Goal: Transaction & Acquisition: Purchase product/service

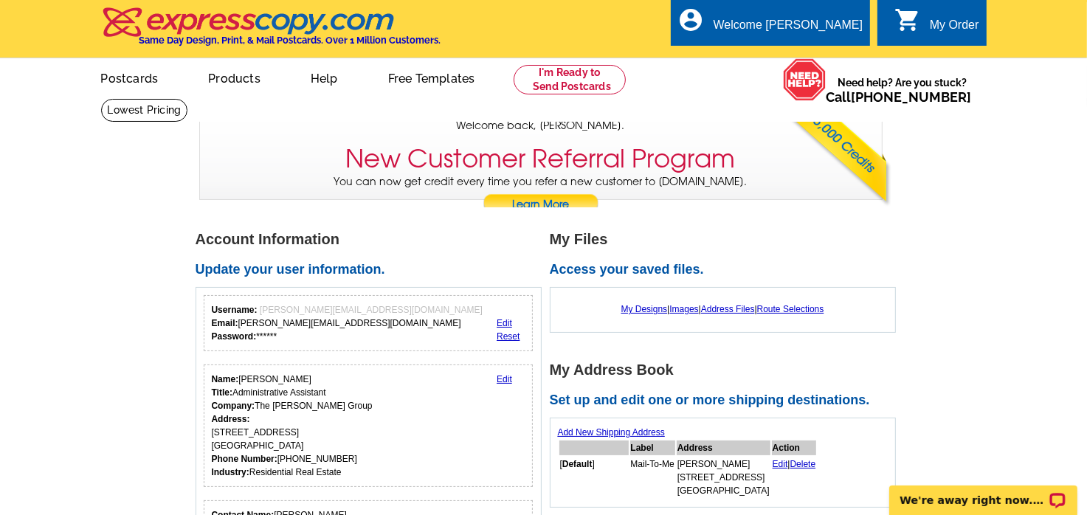
click at [950, 25] on div "My Order" at bounding box center [954, 28] width 49 height 21
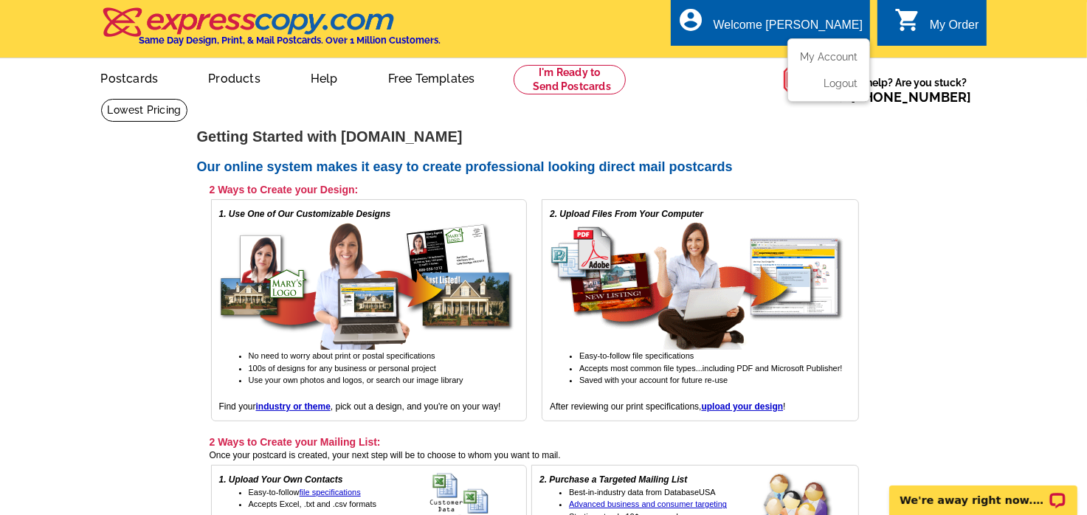
click at [779, 28] on div "Welcome [PERSON_NAME]" at bounding box center [788, 28] width 149 height 21
click at [833, 55] on link "My Account" at bounding box center [825, 56] width 63 height 13
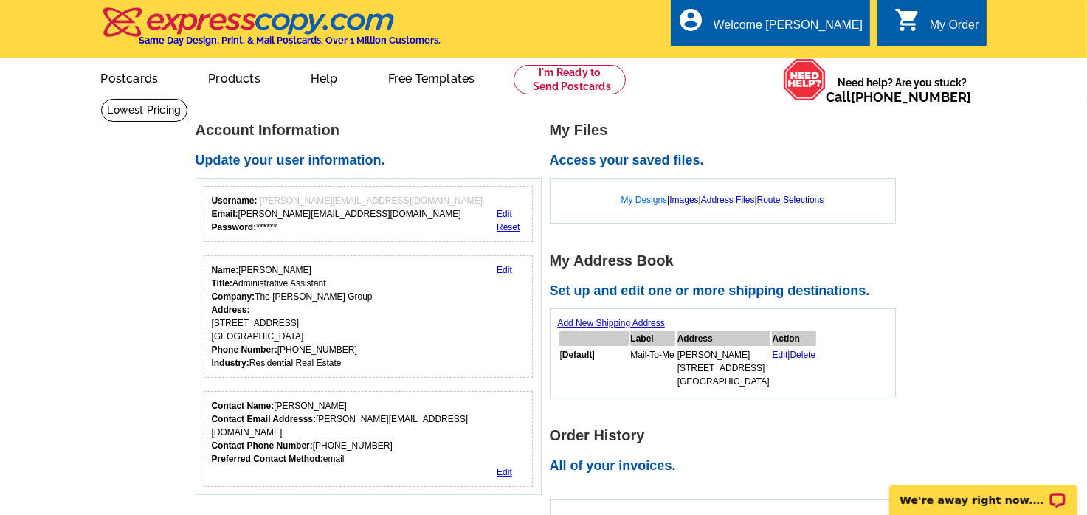
click at [645, 198] on link "My Designs" at bounding box center [644, 200] width 46 height 10
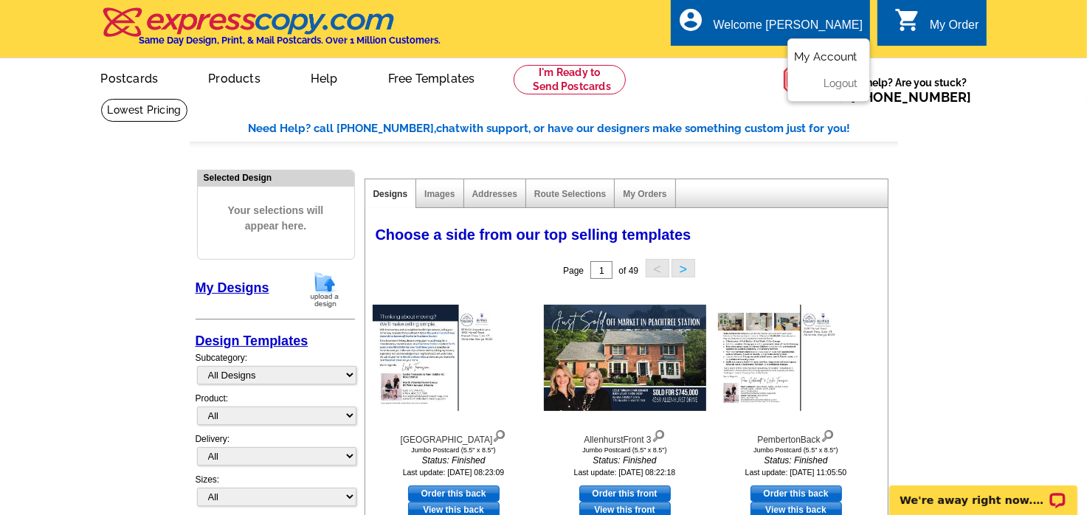
click at [822, 58] on link "My Account" at bounding box center [825, 56] width 63 height 13
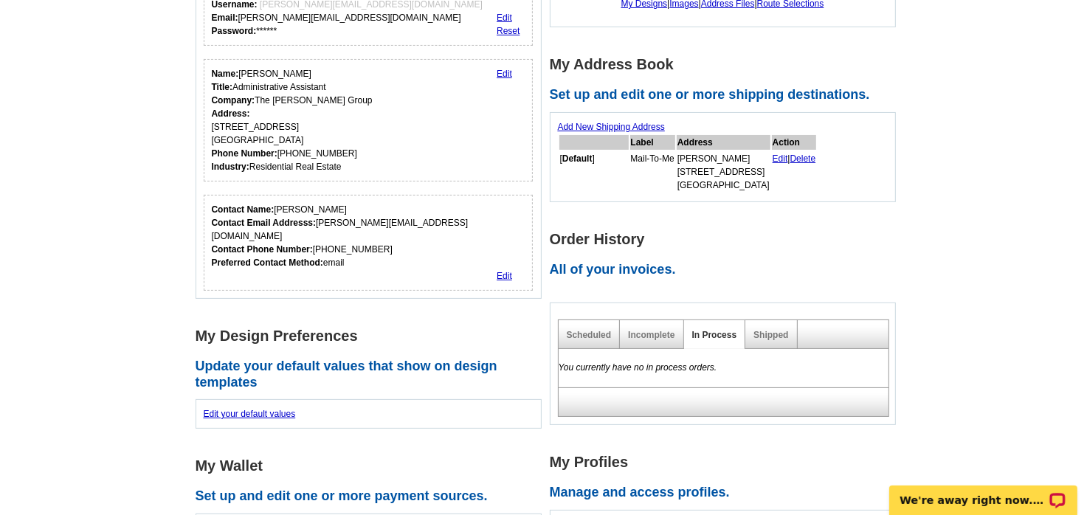
scroll to position [221, 0]
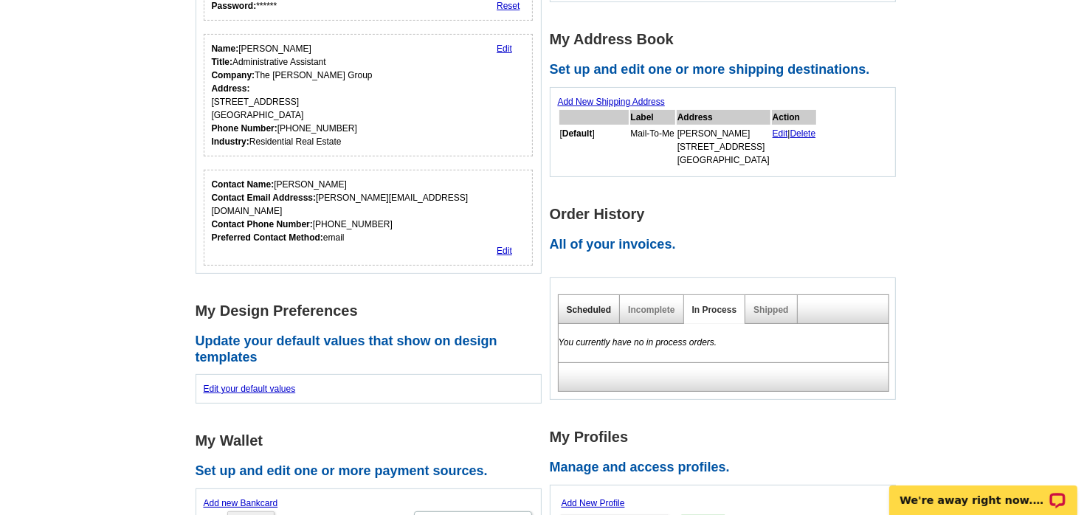
click at [601, 309] on link "Scheduled" at bounding box center [589, 310] width 45 height 10
click at [640, 312] on link "Incomplete" at bounding box center [651, 310] width 46 height 10
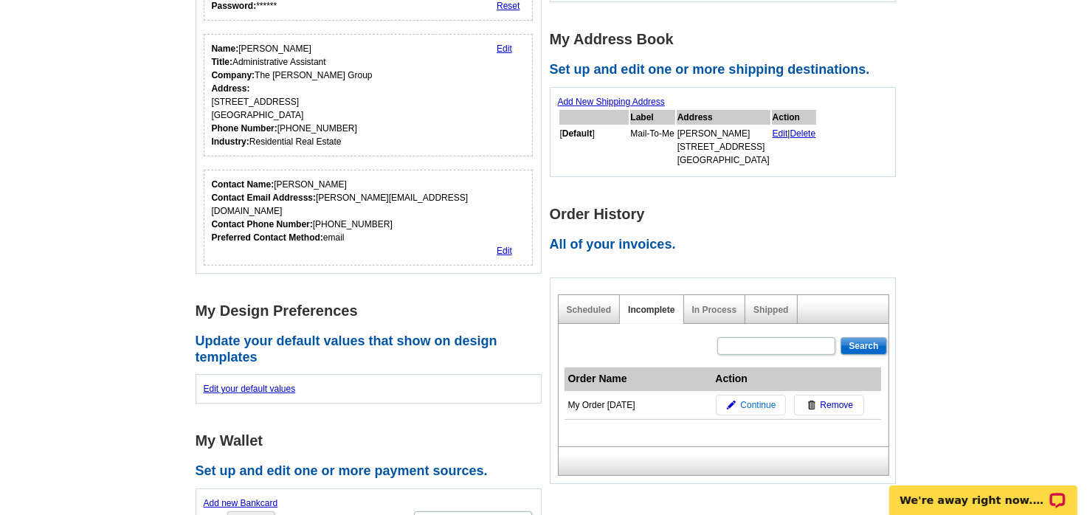
click at [755, 403] on span "Continue" at bounding box center [757, 404] width 35 height 13
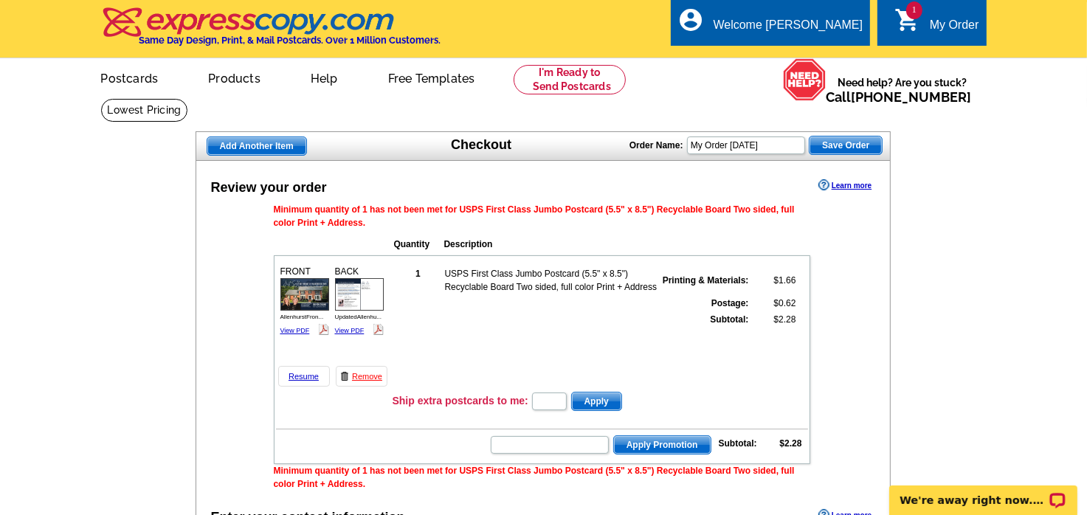
click at [962, 24] on div "My Order" at bounding box center [954, 28] width 49 height 21
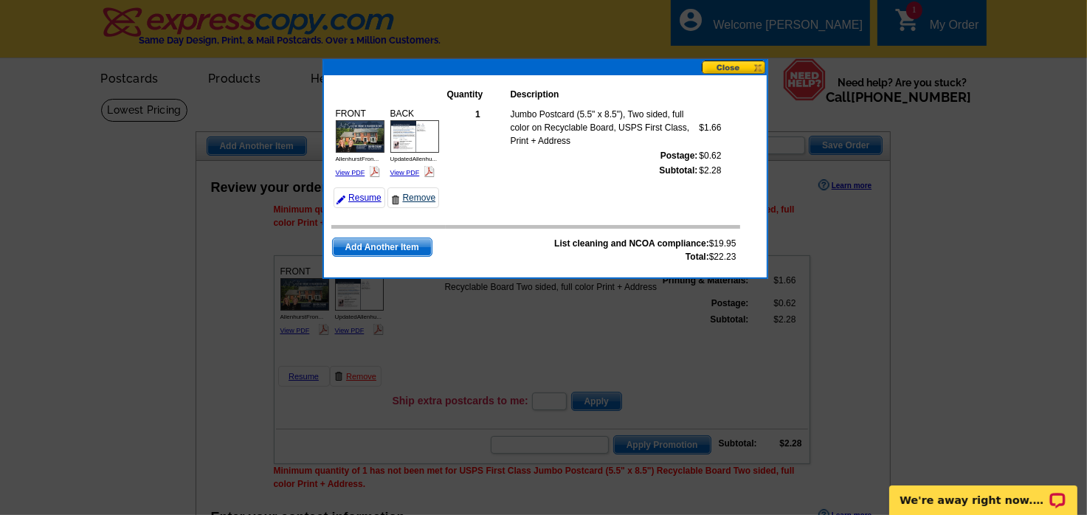
click at [409, 197] on link "Remove" at bounding box center [413, 197] width 52 height 21
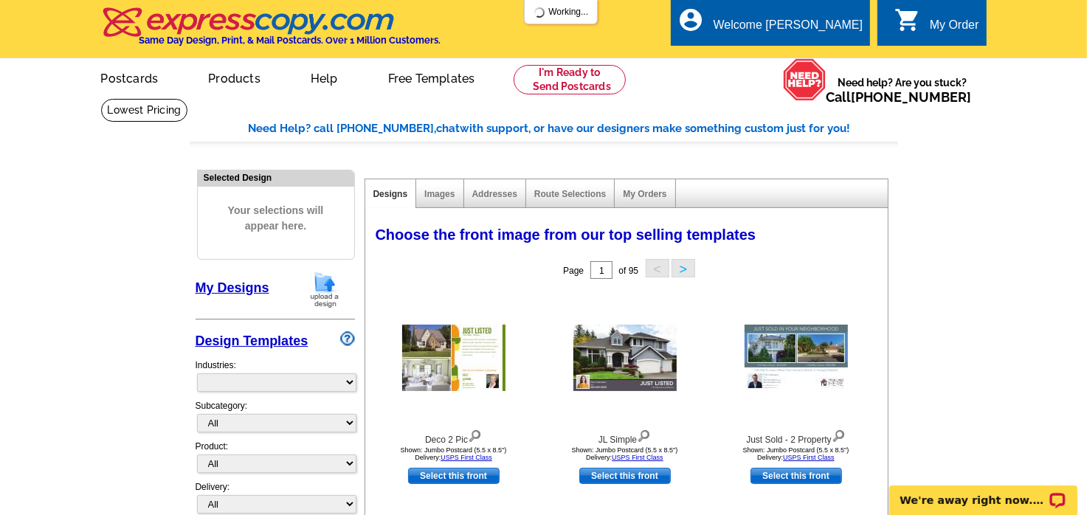
select select "785"
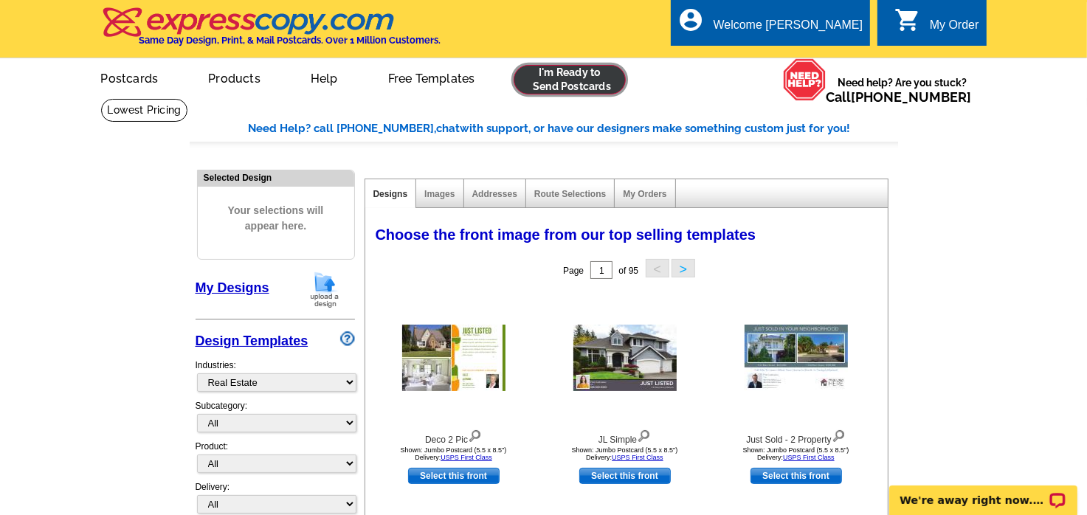
click at [579, 78] on link at bounding box center [570, 80] width 113 height 30
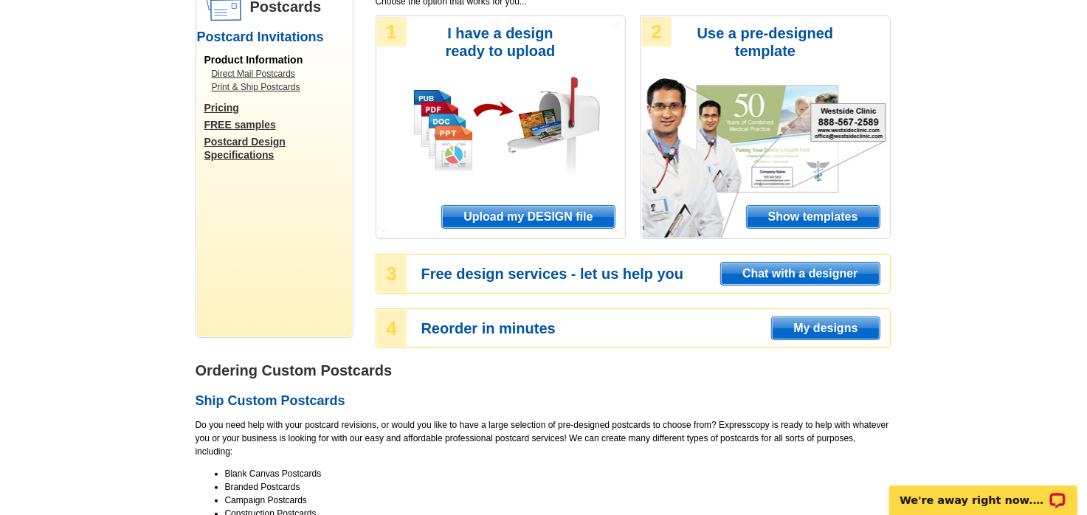
scroll to position [148, 0]
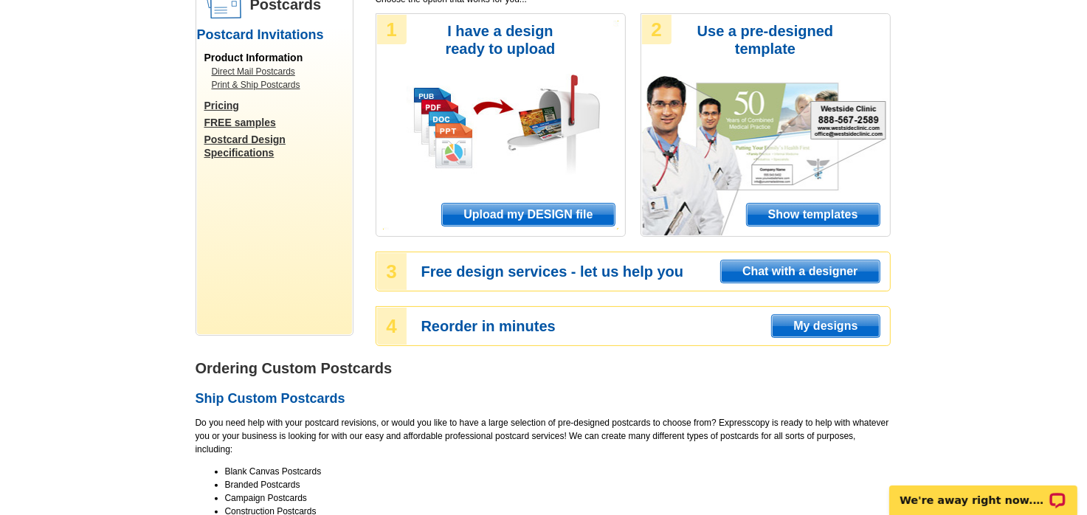
click at [841, 325] on span "My designs" at bounding box center [825, 326] width 107 height 22
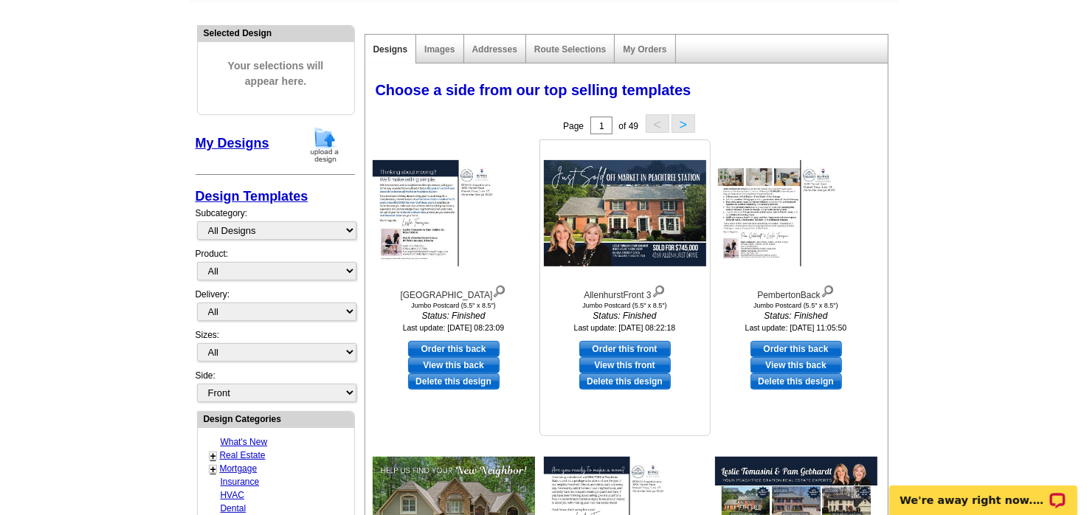
scroll to position [148, 0]
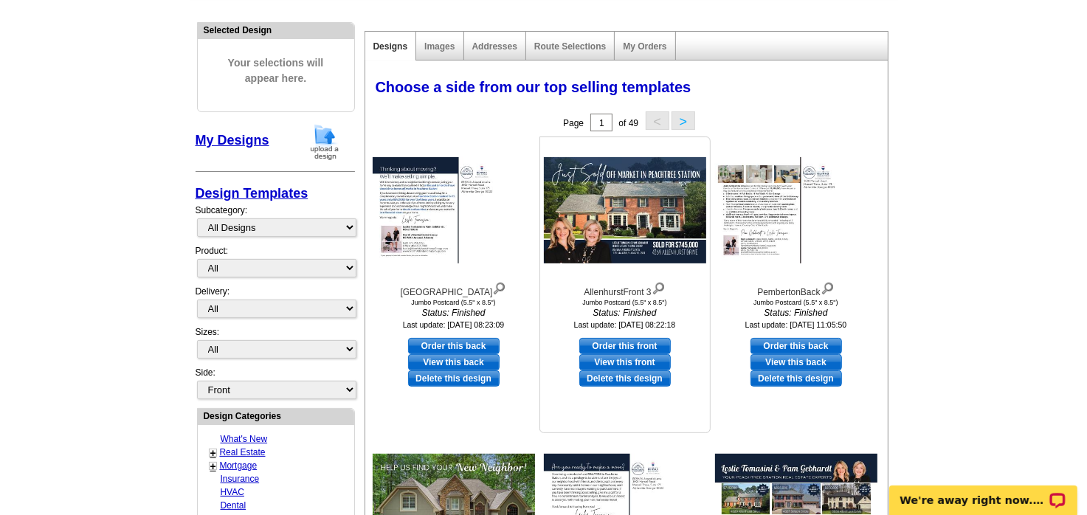
click at [627, 348] on link "Order this front" at bounding box center [625, 346] width 92 height 16
select select "2"
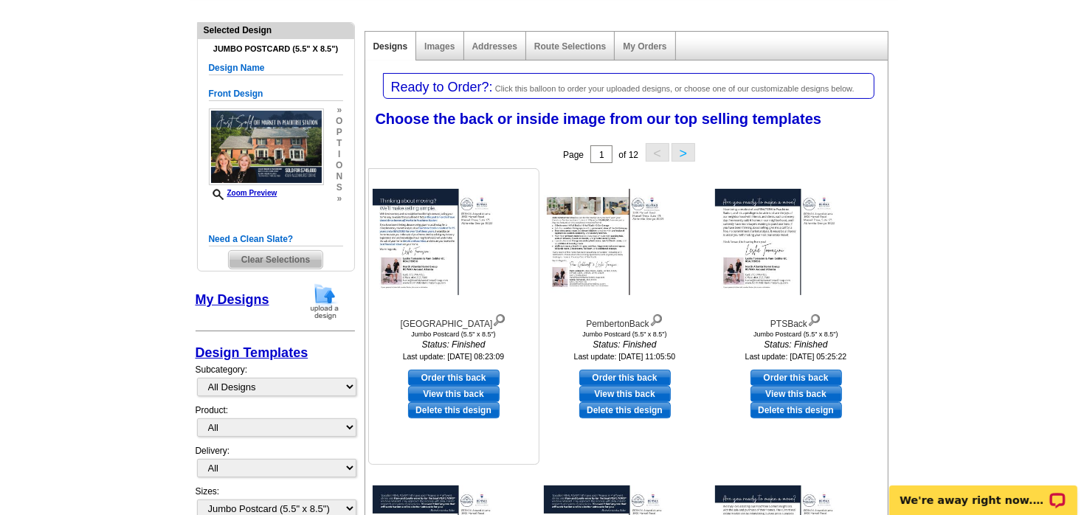
click at [467, 376] on link "Order this back" at bounding box center [454, 378] width 92 height 16
select select "front"
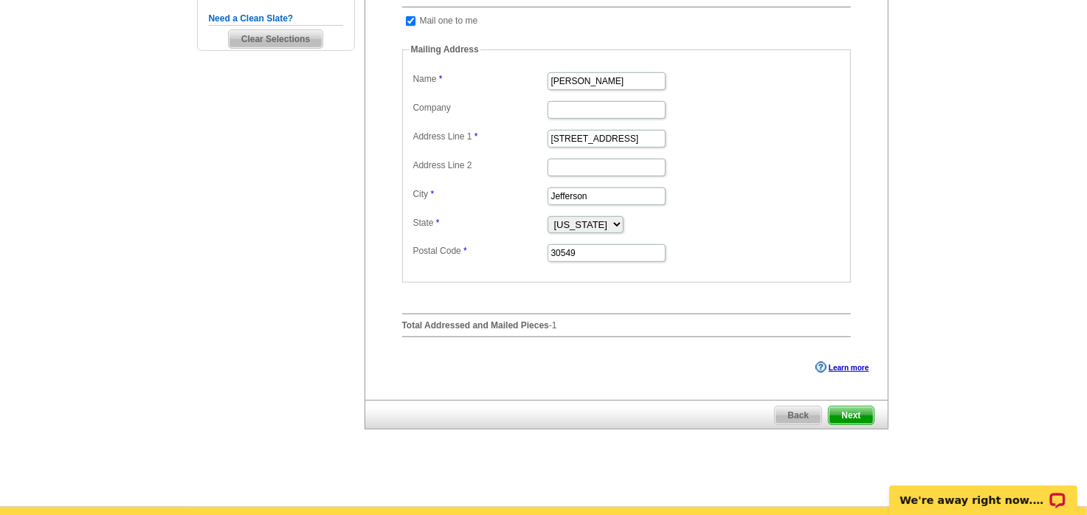
scroll to position [517, 0]
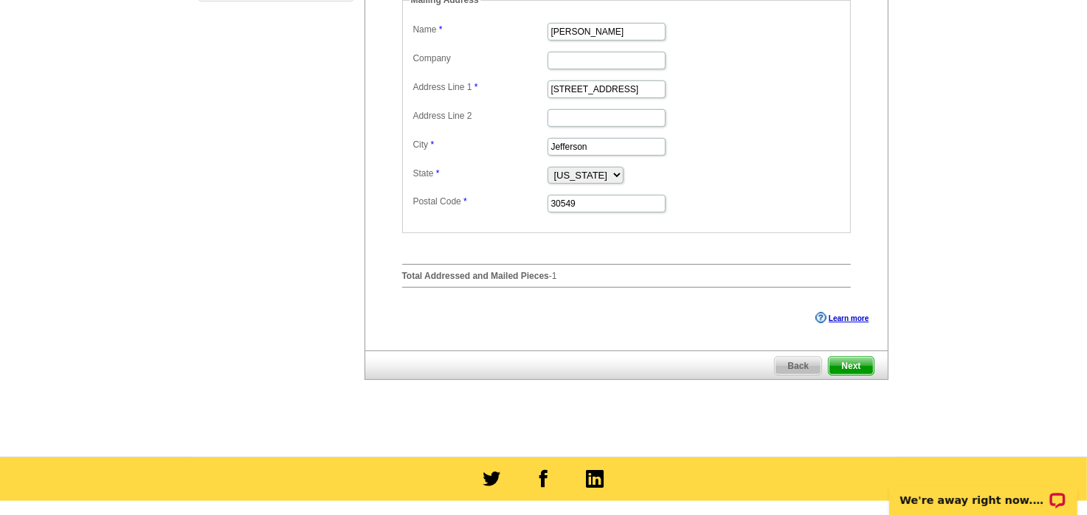
click at [857, 367] on span "Next" at bounding box center [851, 366] width 44 height 18
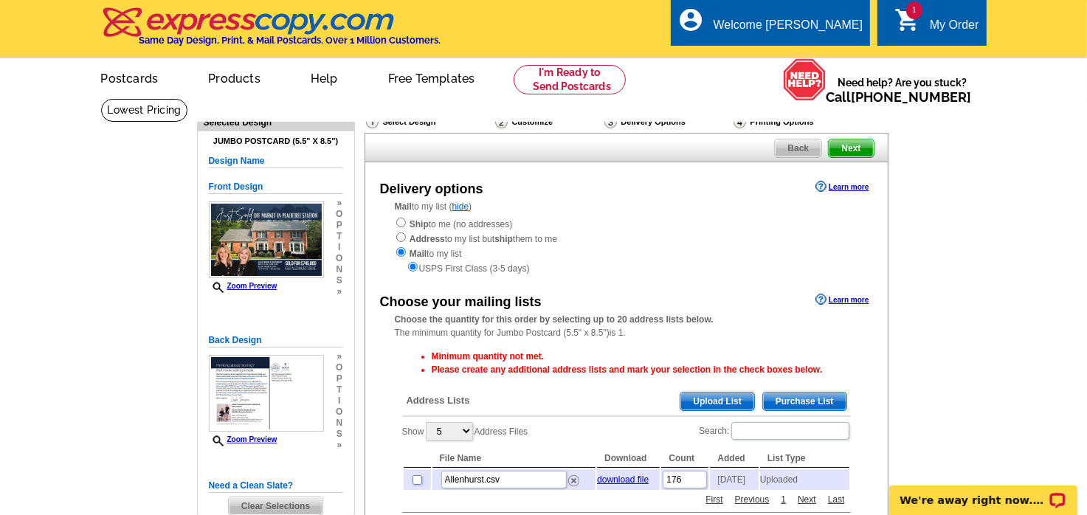
click at [418, 483] on input "checkbox" at bounding box center [418, 480] width 10 height 10
checkbox input "true"
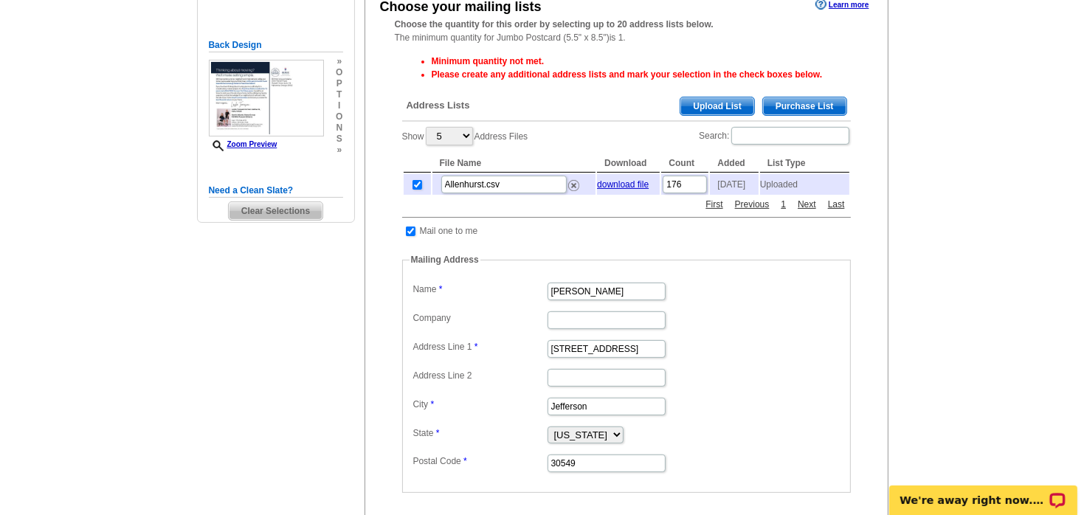
scroll to position [590, 0]
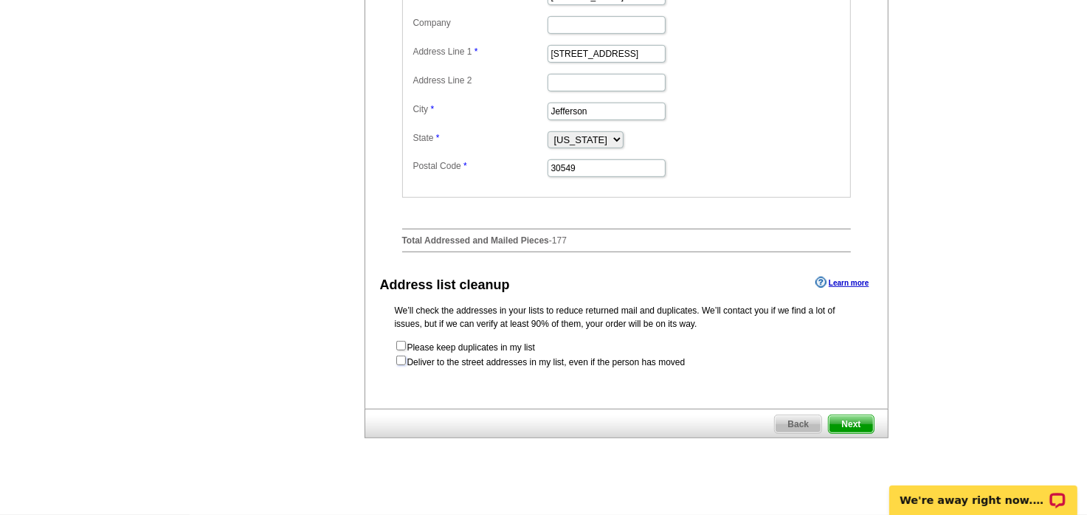
click at [401, 365] on input "checkbox" at bounding box center [401, 361] width 10 height 10
checkbox input "true"
radio input "true"
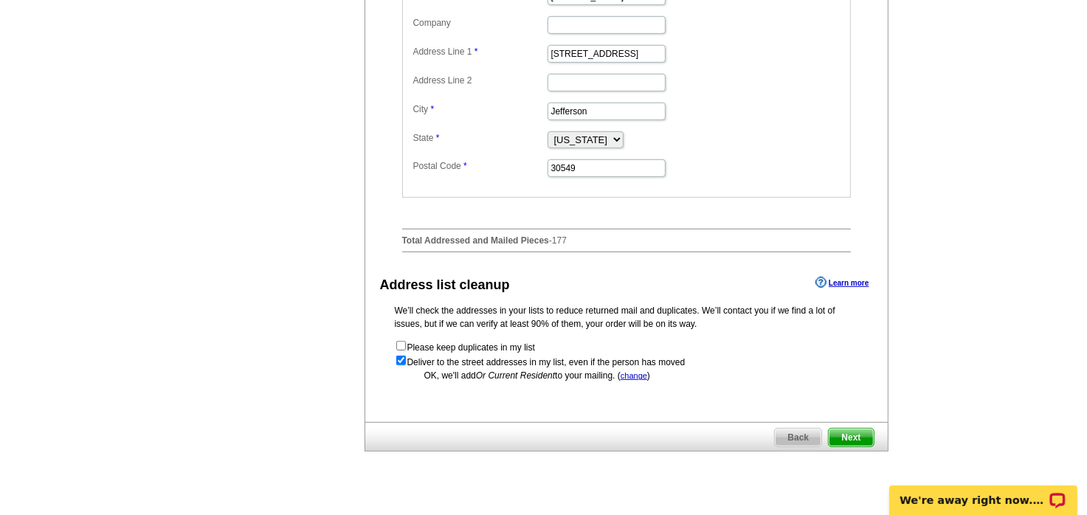
click at [857, 437] on span "Next" at bounding box center [851, 438] width 44 height 18
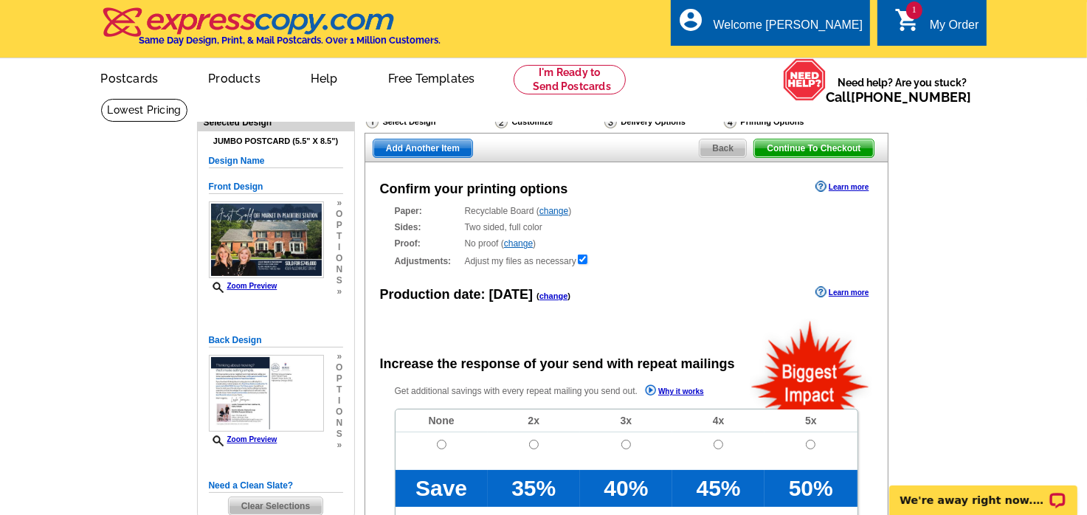
radio input "false"
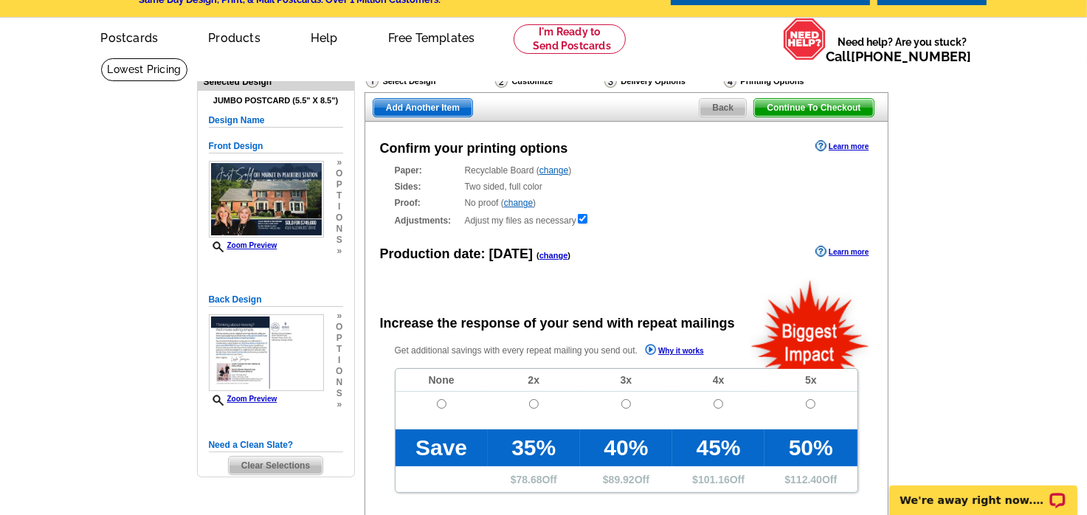
scroll to position [74, 0]
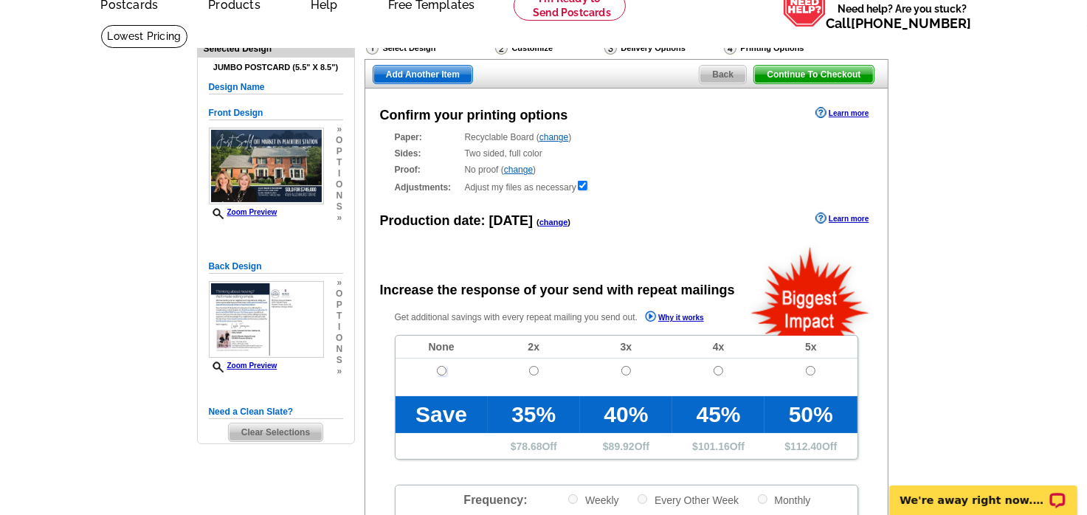
click at [442, 372] on input "radio" at bounding box center [442, 371] width 10 height 10
radio input "true"
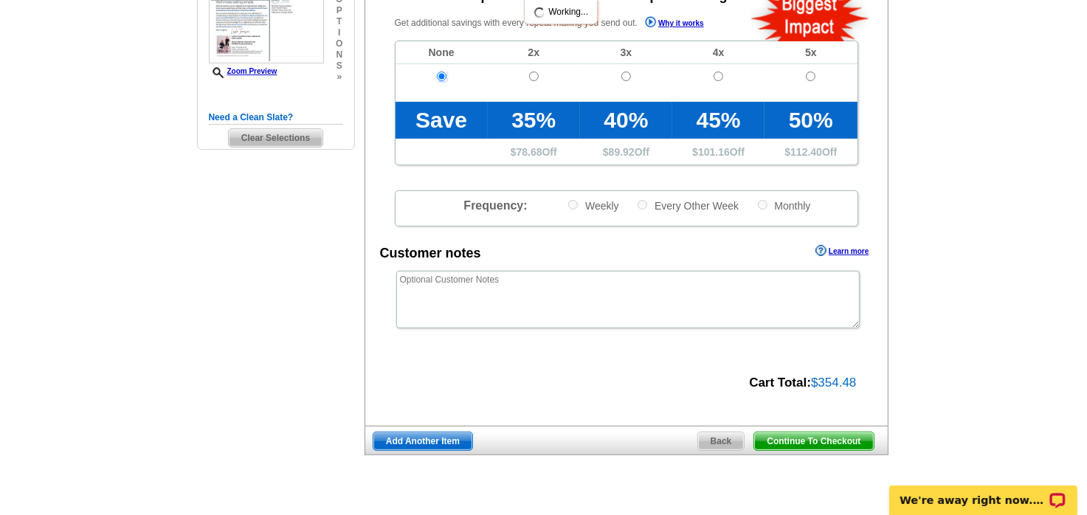
scroll to position [369, 0]
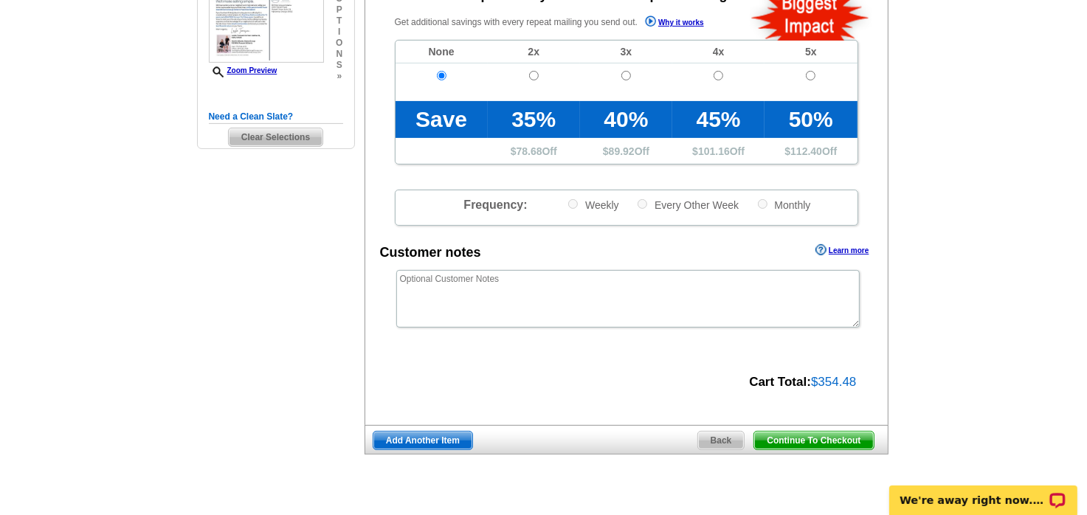
click at [803, 439] on span "Continue To Checkout" at bounding box center [813, 441] width 119 height 18
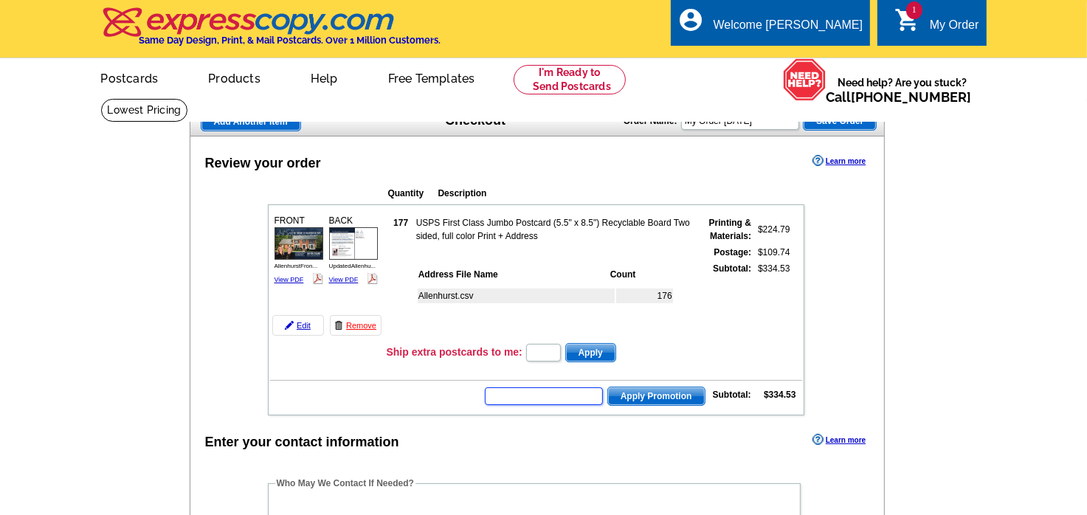
click at [576, 392] on input "text" at bounding box center [544, 396] width 118 height 18
type input "Chat20"
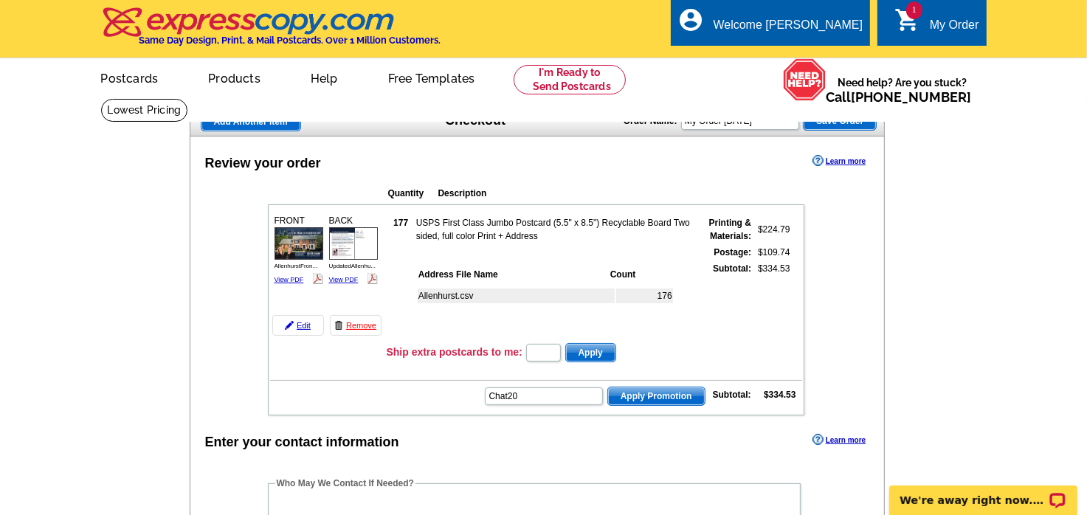
click at [669, 390] on span "Apply Promotion" at bounding box center [656, 396] width 97 height 18
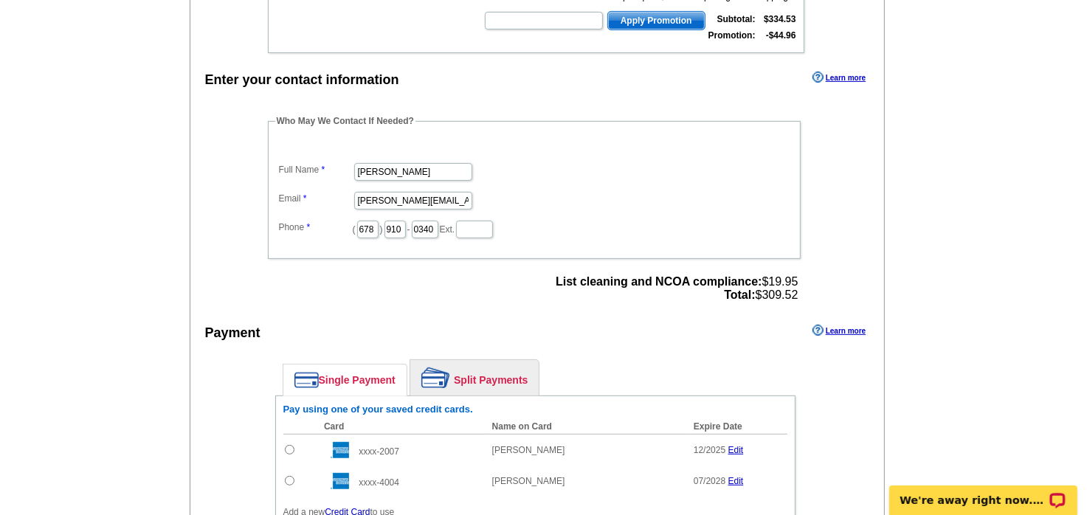
scroll to position [443, 0]
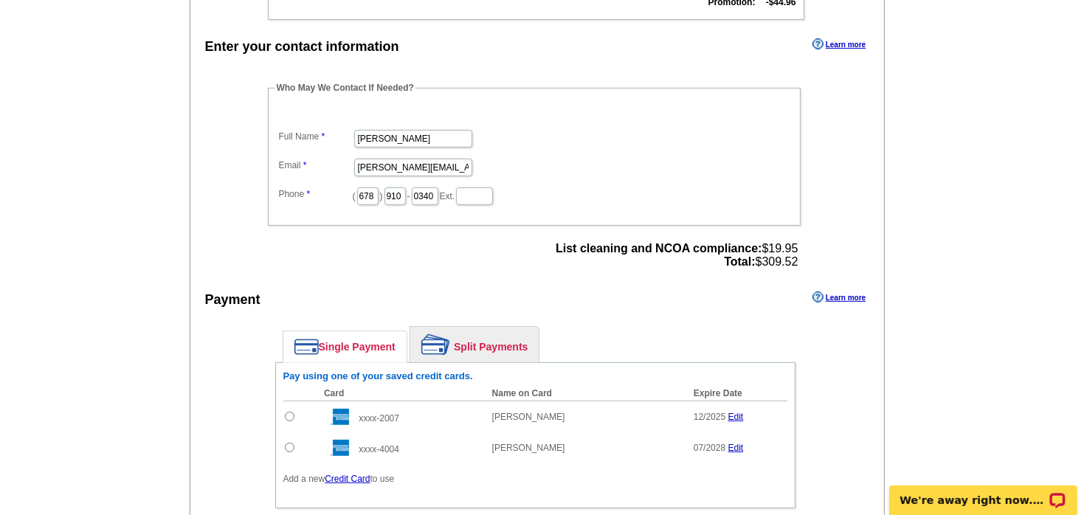
click at [286, 412] on input "radio" at bounding box center [290, 417] width 10 height 10
radio input "true"
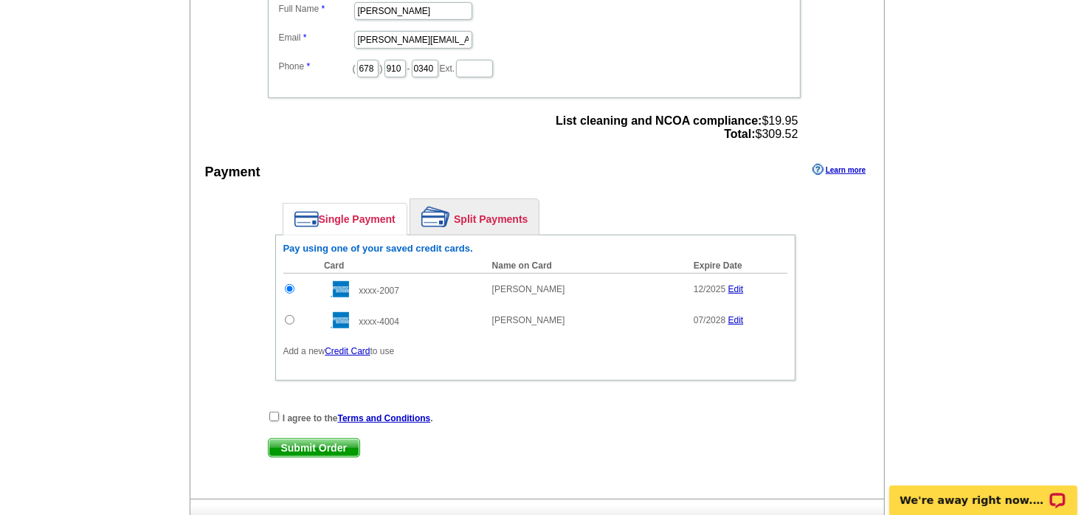
scroll to position [590, 0]
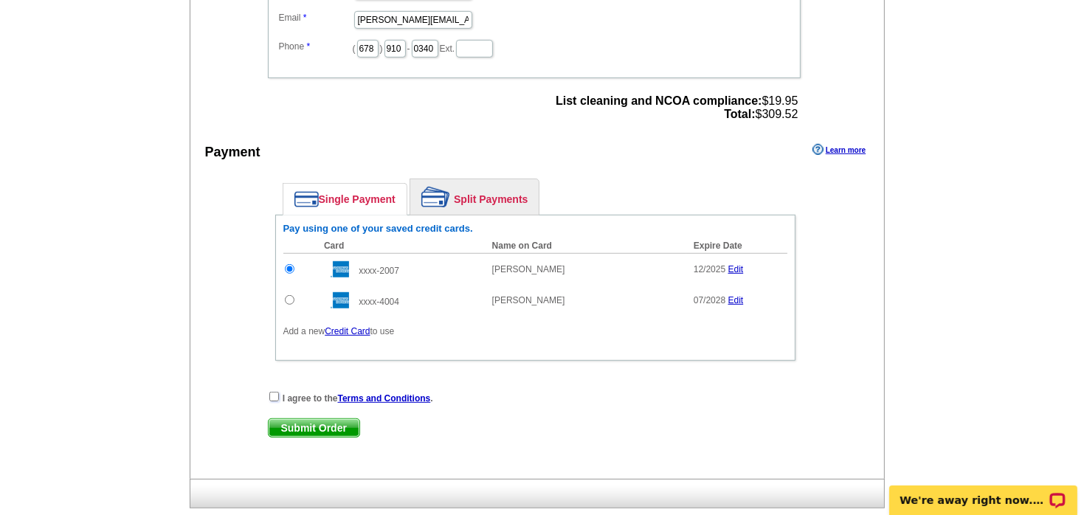
click at [274, 392] on input "checkbox" at bounding box center [274, 397] width 10 height 10
checkbox input "true"
click at [289, 419] on span "Submit Order" at bounding box center [314, 428] width 91 height 18
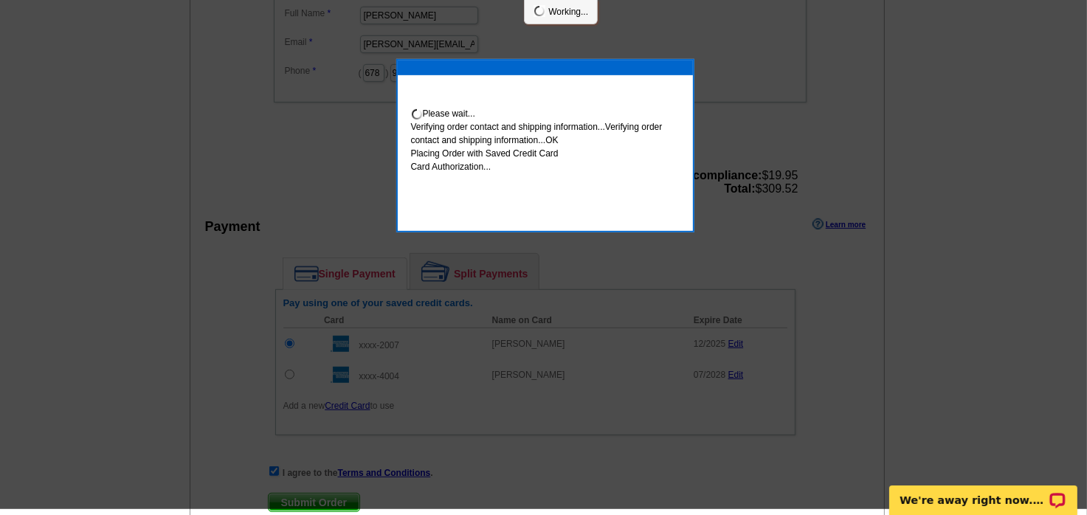
scroll to position [584, 0]
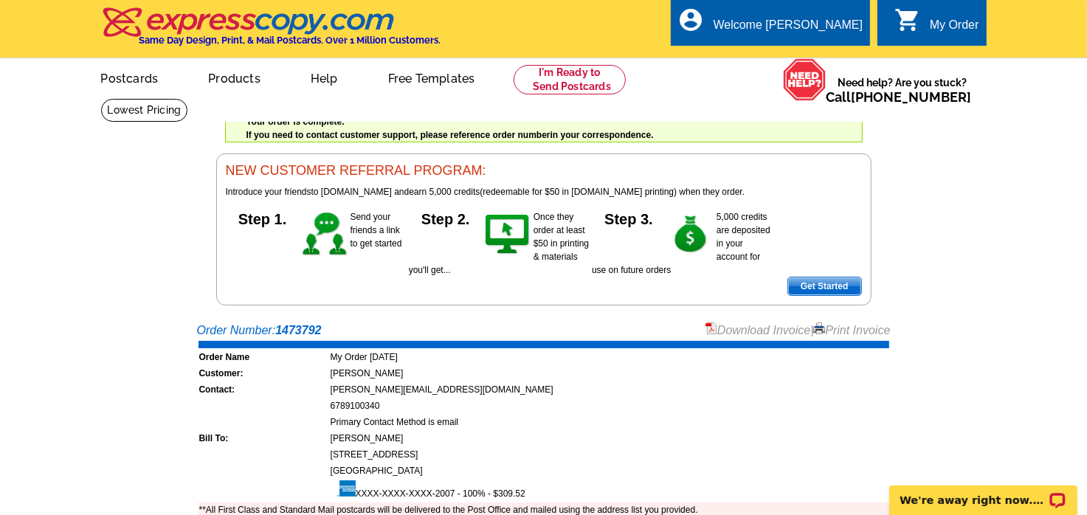
click at [726, 330] on link "Download Invoice" at bounding box center [757, 330] width 105 height 13
click at [565, 85] on link at bounding box center [570, 80] width 113 height 30
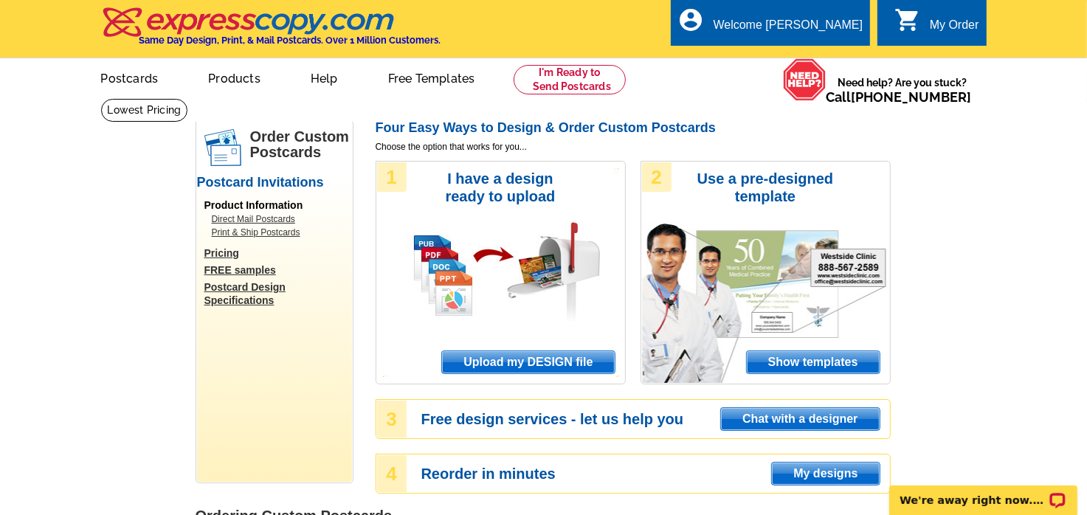
click at [530, 361] on span "Upload my DESIGN file" at bounding box center [528, 362] width 172 height 22
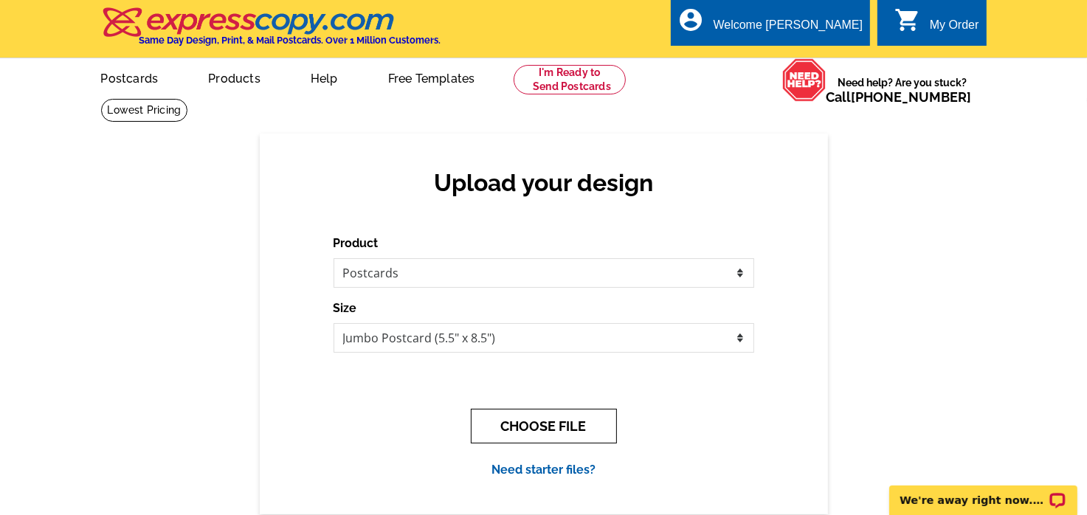
click at [544, 425] on button "CHOOSE FILE" at bounding box center [544, 426] width 146 height 35
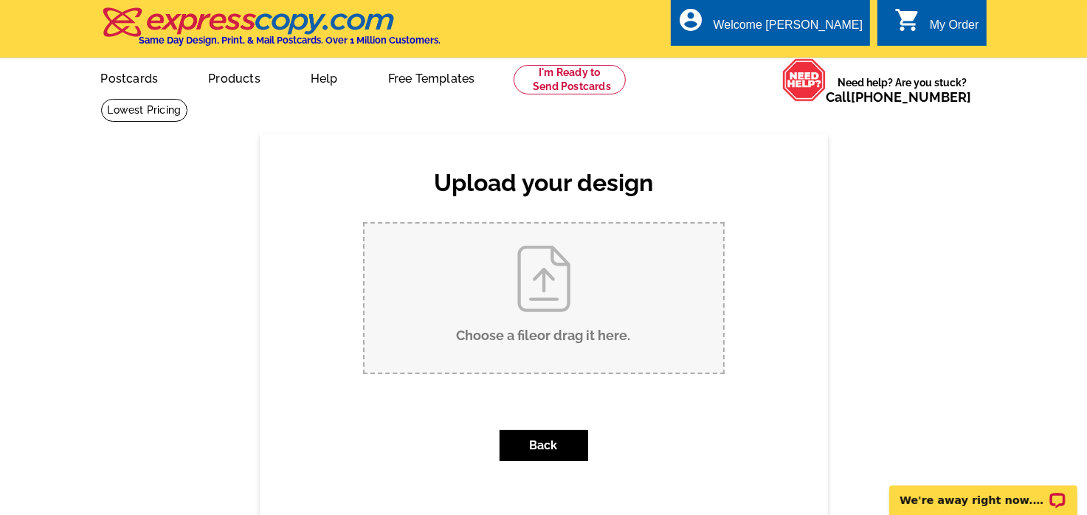
click at [537, 325] on input "Choose a file or drag it here ." at bounding box center [544, 298] width 359 height 149
type input "C:\fakepath\AmbergladeFront.pdf"
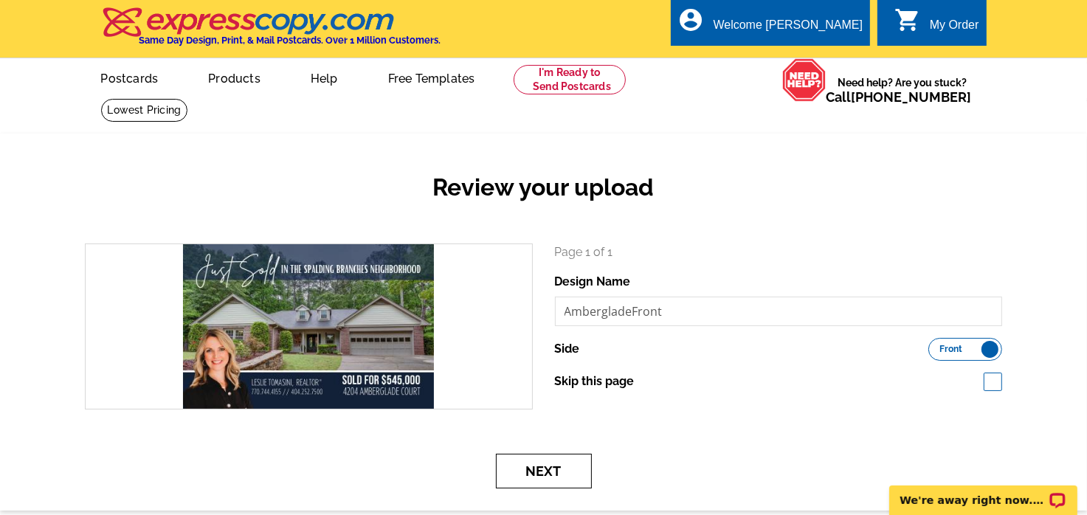
click at [556, 473] on button "Next" at bounding box center [544, 471] width 96 height 35
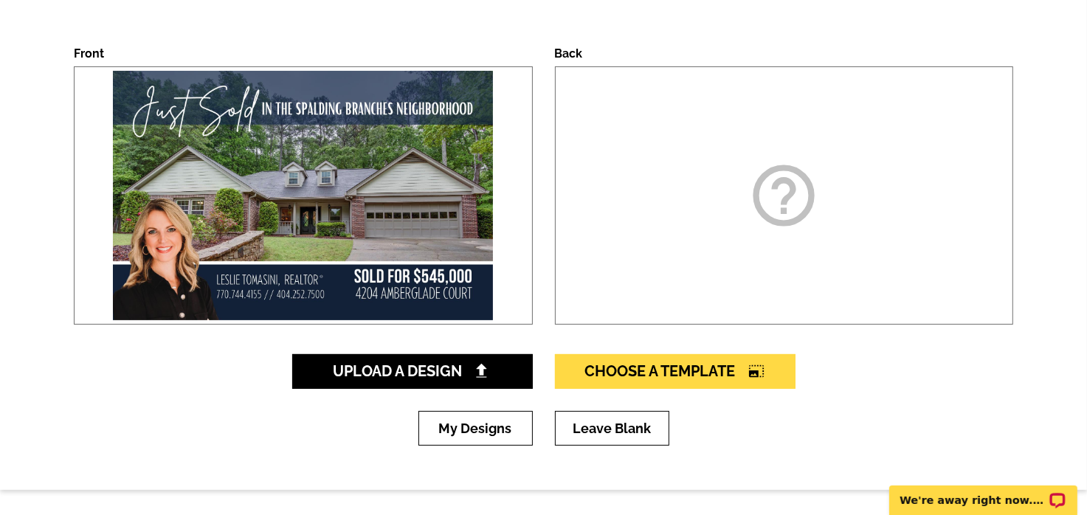
scroll to position [221, 0]
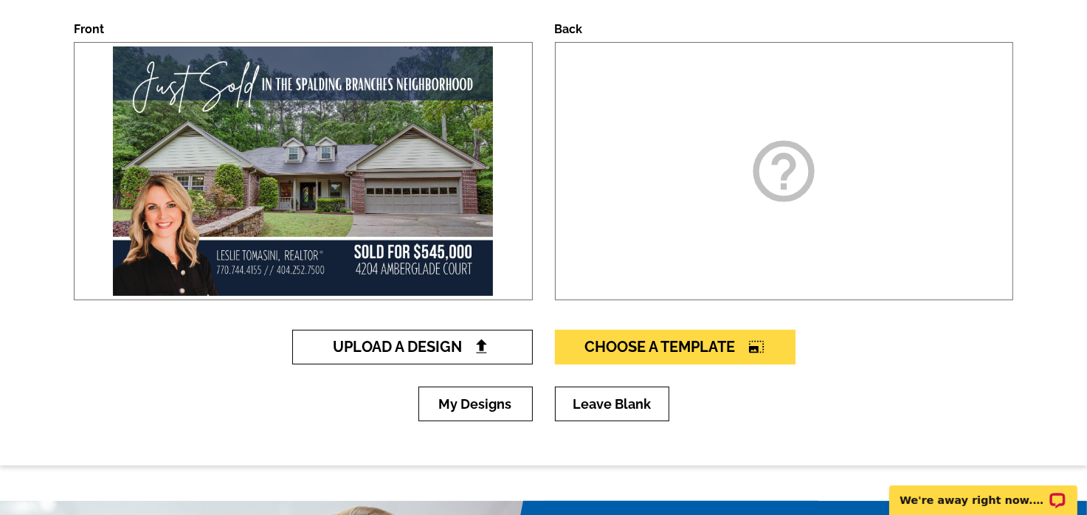
click at [452, 342] on span "Upload A Design" at bounding box center [412, 347] width 159 height 18
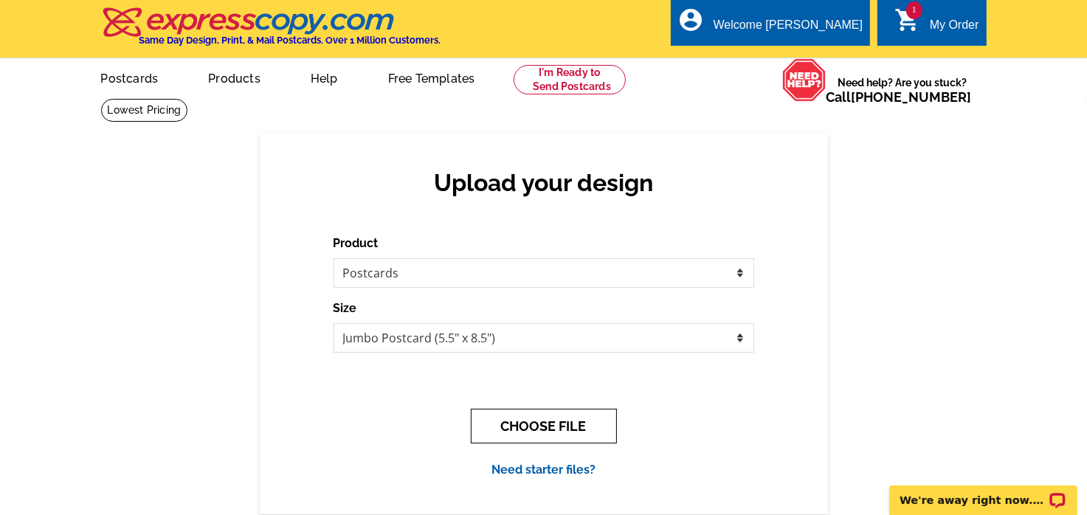
click at [544, 424] on button "CHOOSE FILE" at bounding box center [544, 426] width 146 height 35
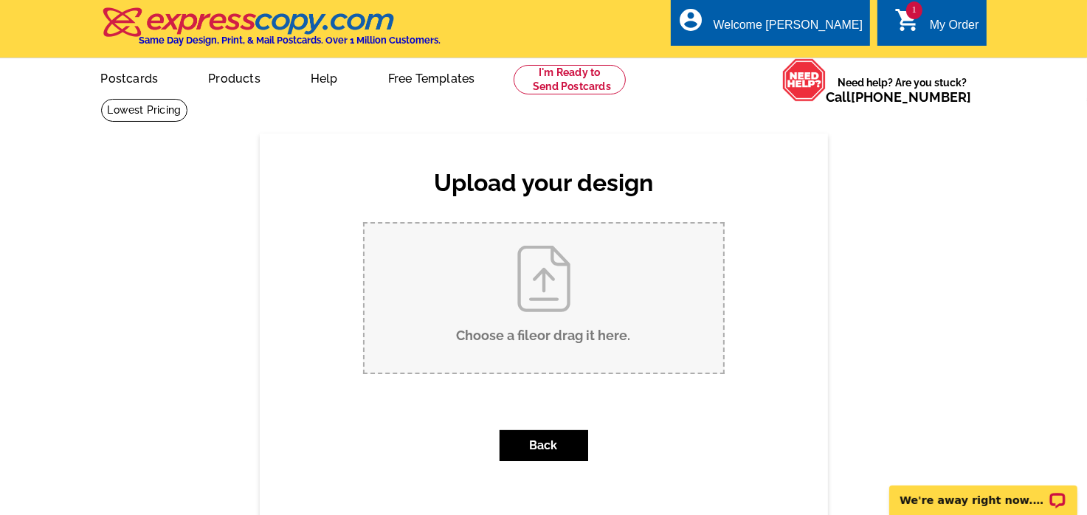
click at [552, 342] on input "Choose a file or drag it here ." at bounding box center [544, 298] width 359 height 149
type input "C:\fakepath\AmbergladeBack.pdf"
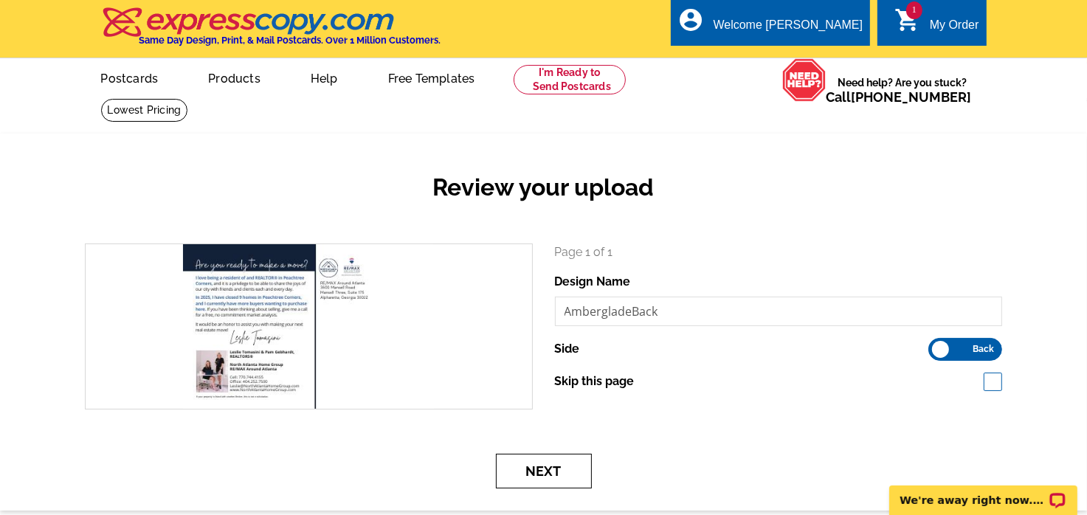
click at [565, 469] on button "Next" at bounding box center [544, 471] width 96 height 35
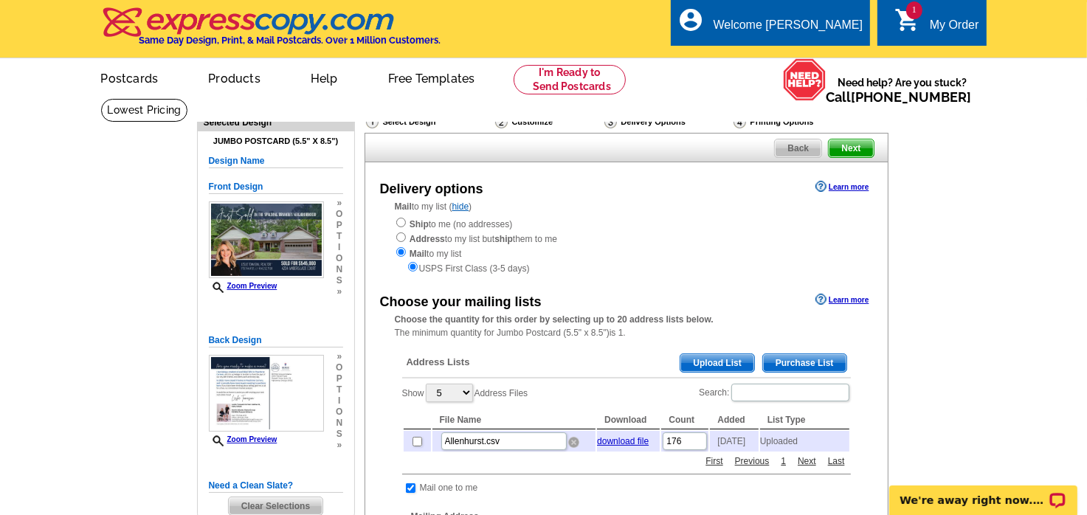
click at [576, 445] on img at bounding box center [573, 442] width 11 height 11
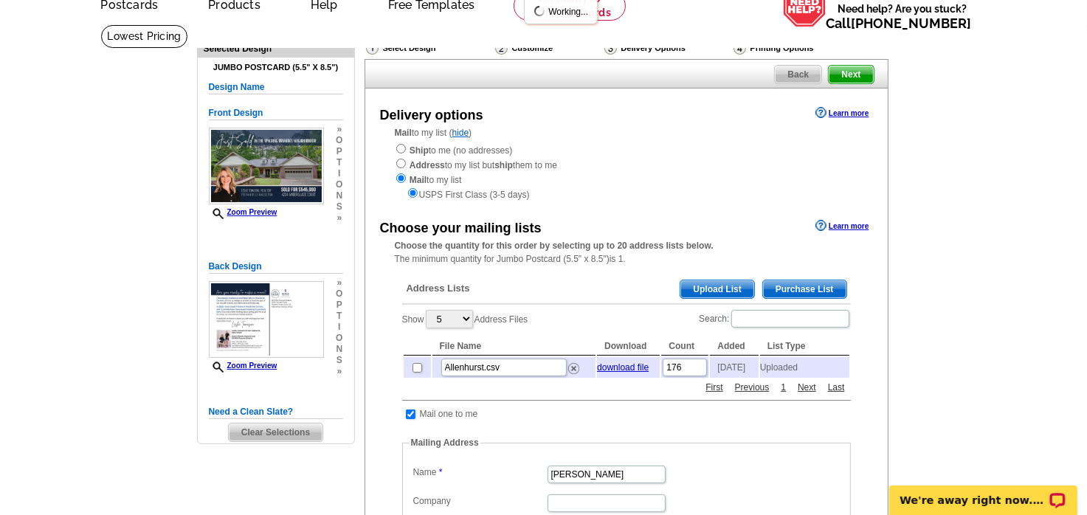
scroll to position [148, 0]
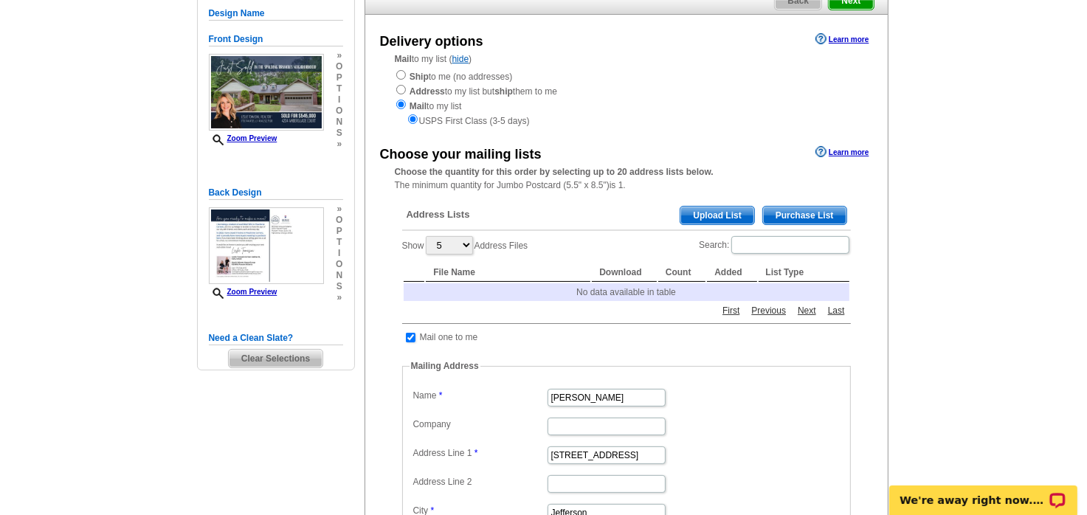
click at [708, 218] on span "Upload List" at bounding box center [716, 216] width 73 height 18
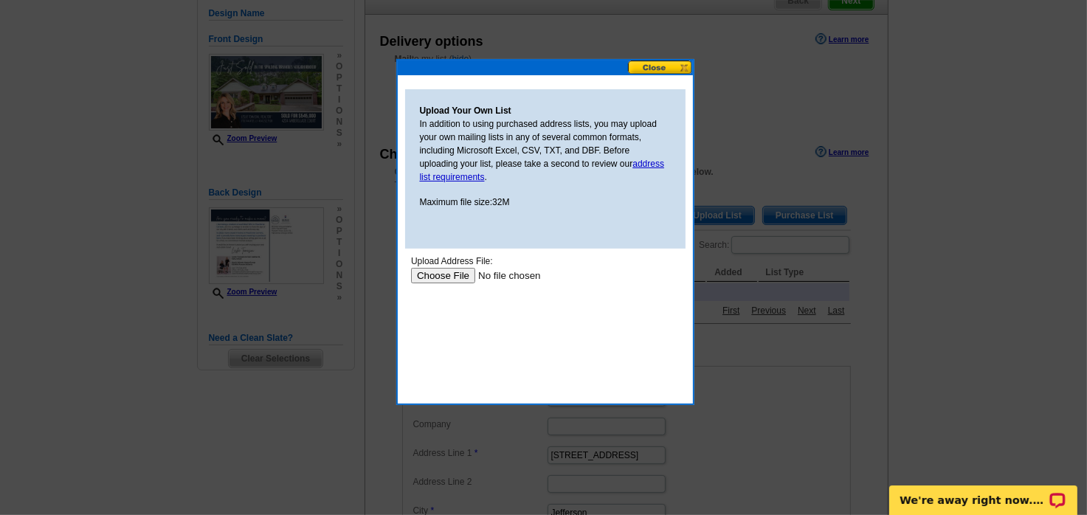
scroll to position [0, 0]
click at [466, 274] on input "file" at bounding box center [503, 274] width 187 height 15
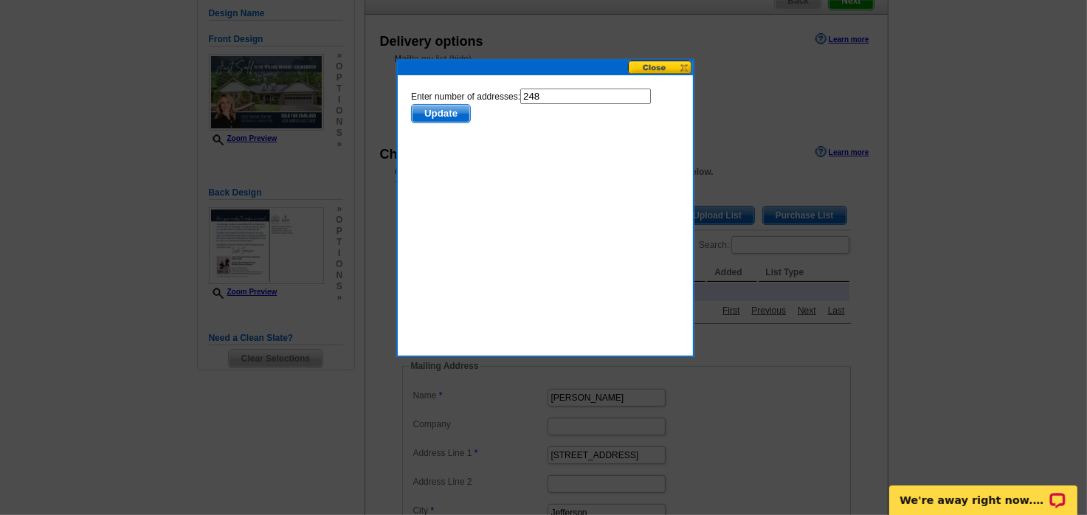
click at [436, 109] on span "Update" at bounding box center [440, 113] width 58 height 18
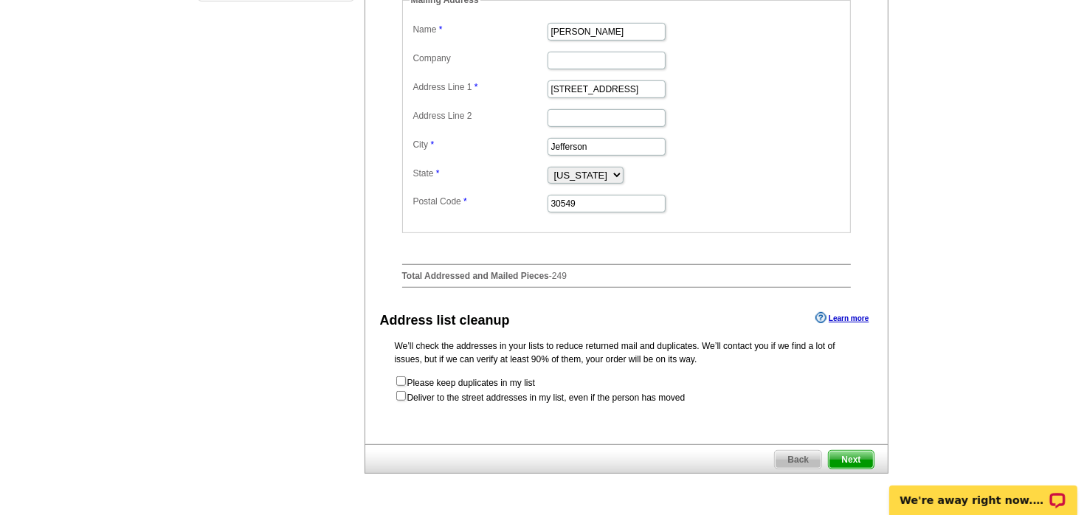
scroll to position [590, 0]
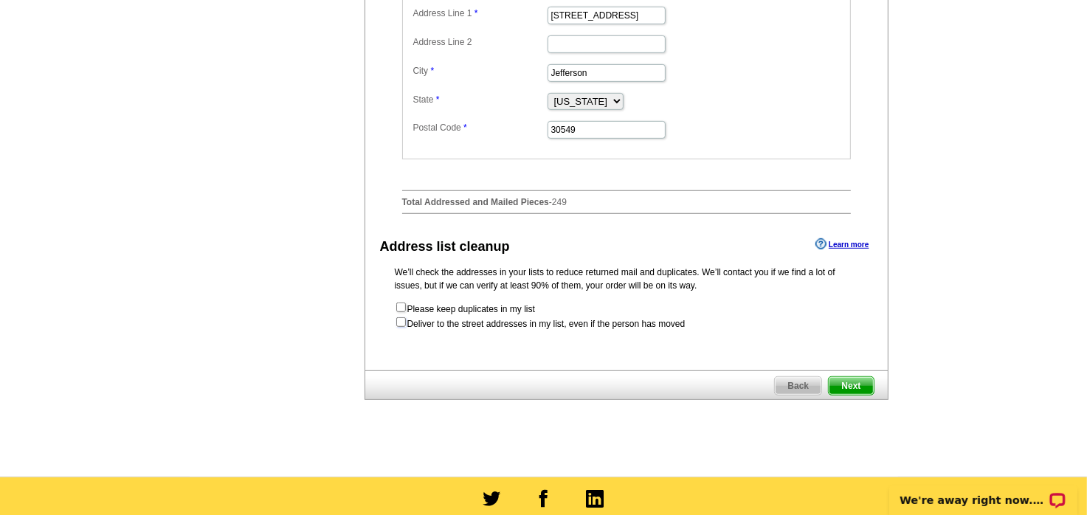
click at [403, 325] on input "checkbox" at bounding box center [401, 322] width 10 height 10
checkbox input "true"
radio input "true"
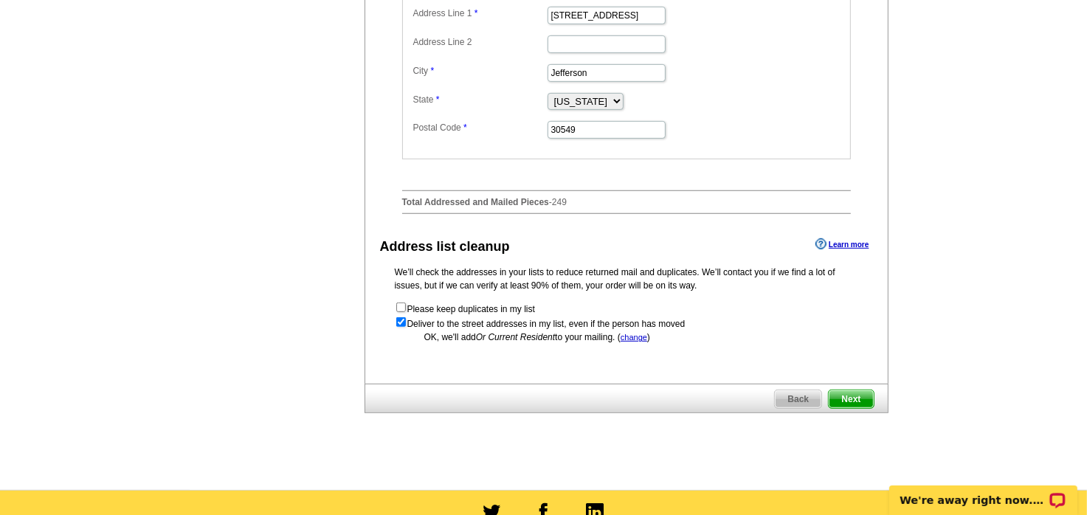
click at [857, 402] on span "Next" at bounding box center [851, 399] width 44 height 18
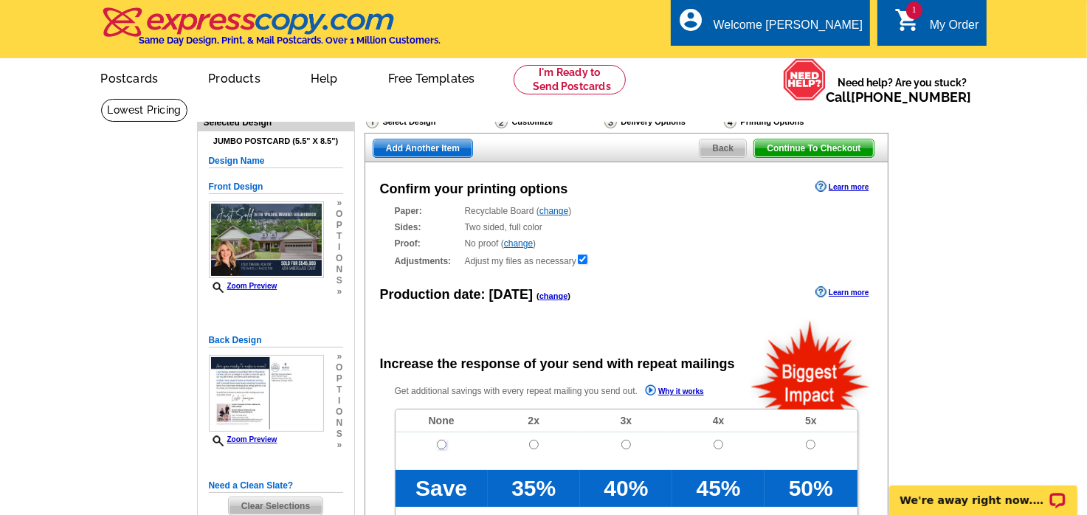
click at [440, 447] on input "radio" at bounding box center [442, 445] width 10 height 10
radio input "true"
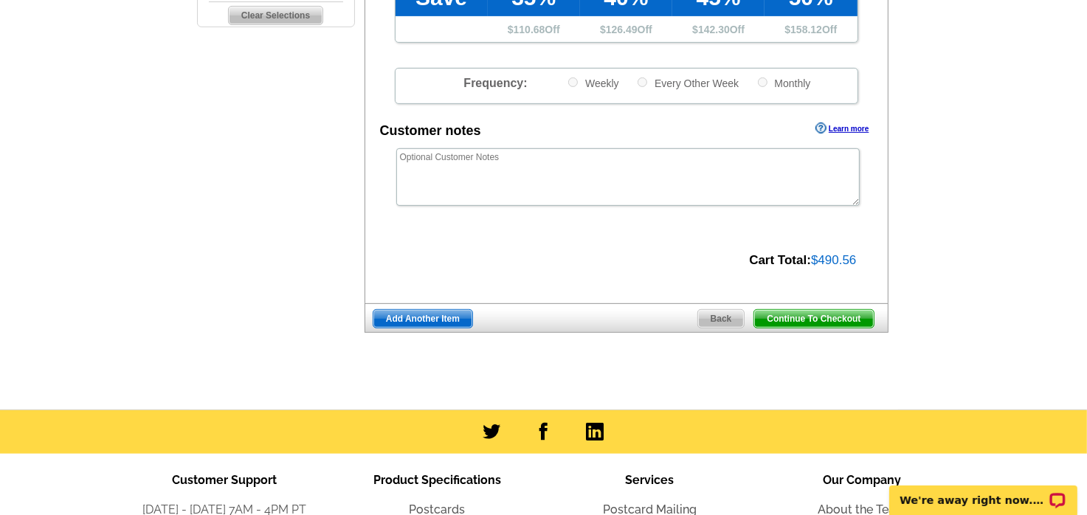
scroll to position [517, 0]
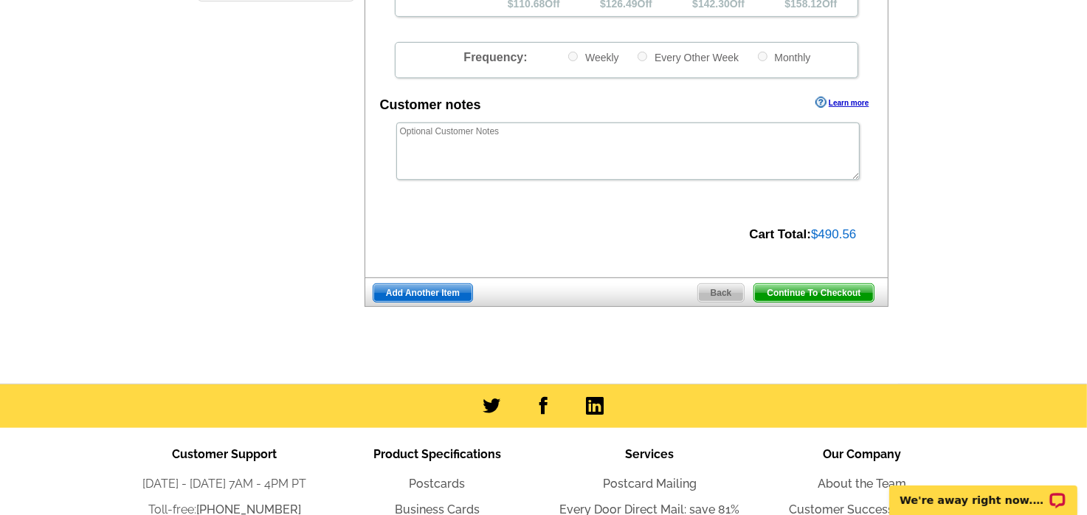
click at [837, 296] on span "Continue To Checkout" at bounding box center [813, 293] width 119 height 18
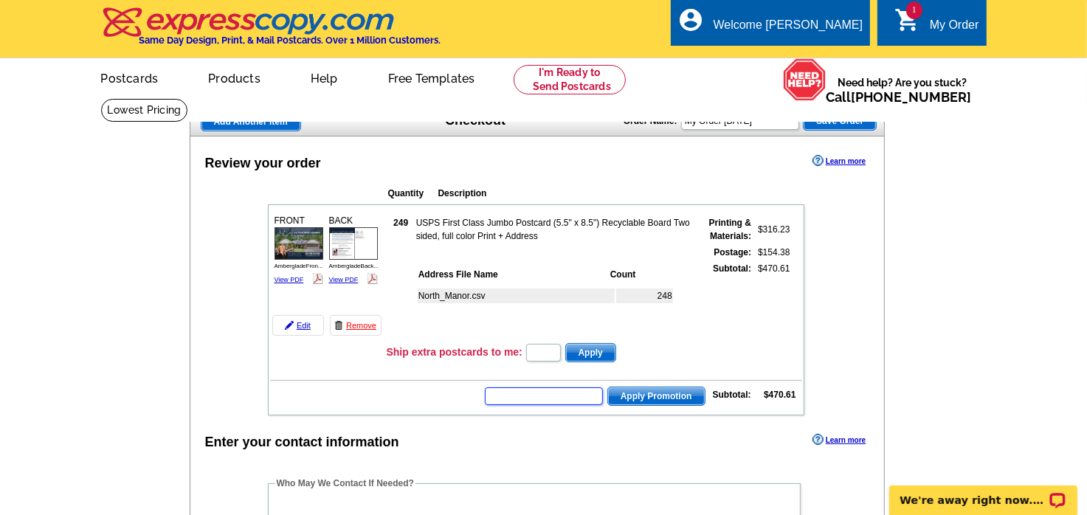
click at [548, 387] on input "text" at bounding box center [544, 396] width 118 height 18
click at [524, 391] on input "text" at bounding box center [544, 396] width 118 height 18
type input "Chat20"
click at [647, 393] on span "Apply Promotion" at bounding box center [656, 396] width 97 height 18
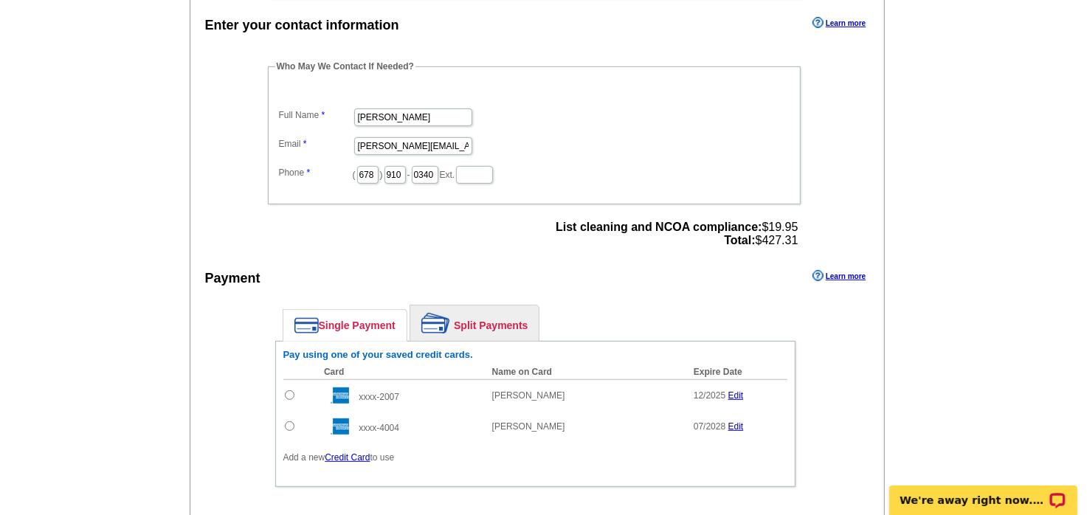
scroll to position [517, 0]
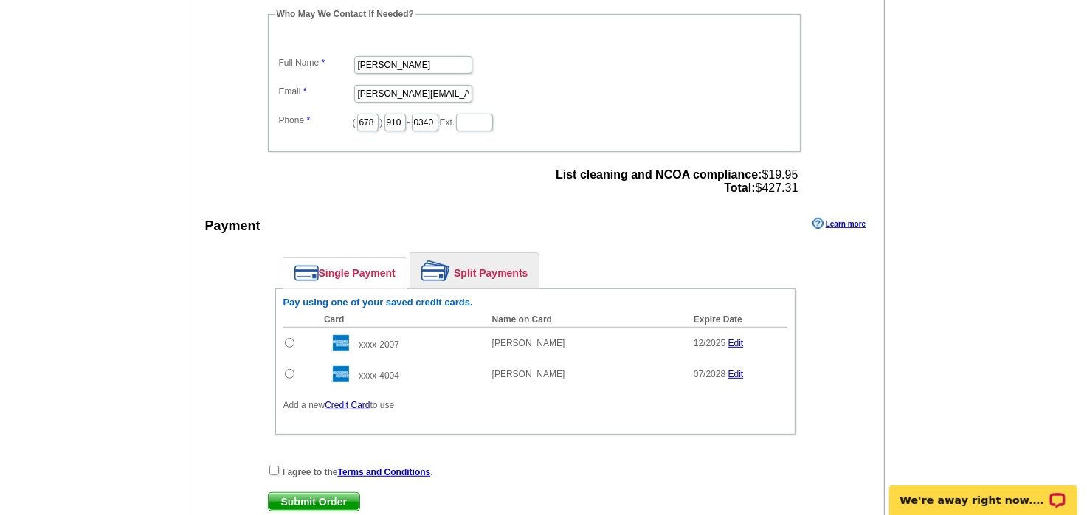
click at [289, 338] on input "radio" at bounding box center [290, 343] width 10 height 10
radio input "true"
click at [273, 466] on input "checkbox" at bounding box center [274, 471] width 10 height 10
checkbox input "true"
click at [304, 493] on span "Submit Order" at bounding box center [314, 502] width 91 height 18
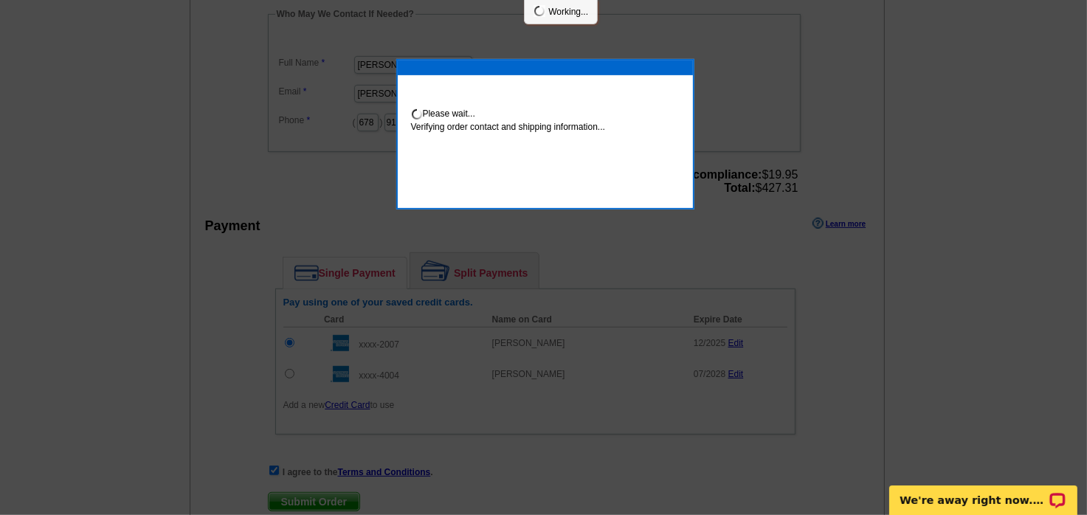
scroll to position [511, 0]
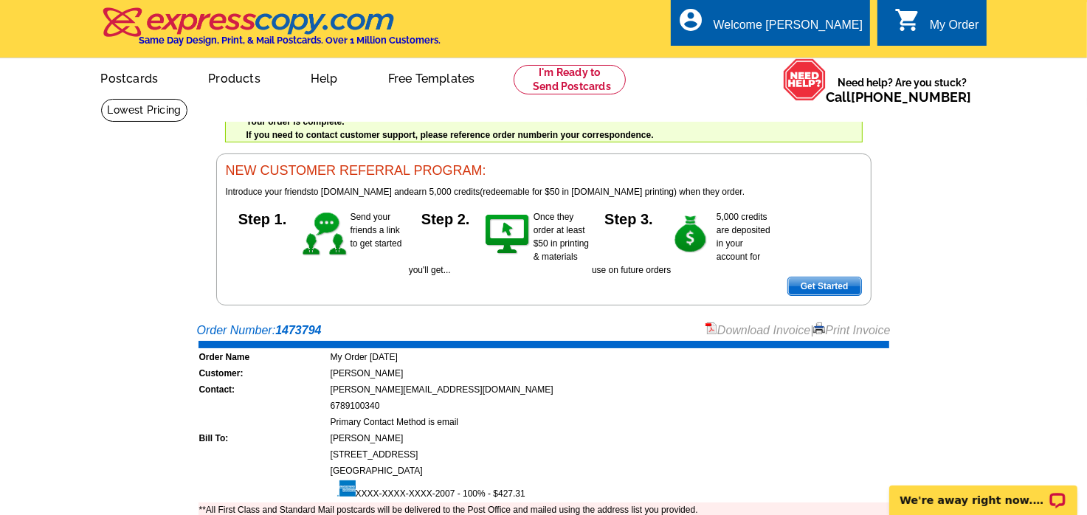
click at [759, 327] on link "Download Invoice" at bounding box center [757, 330] width 105 height 13
